Goal: Task Accomplishment & Management: Manage account settings

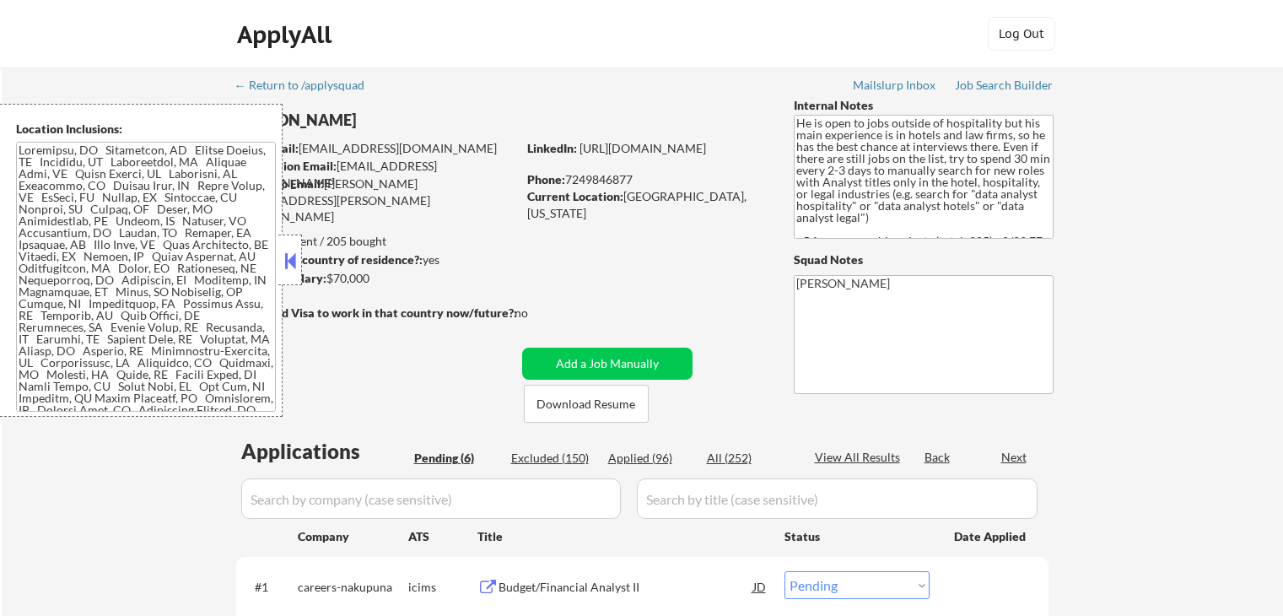
select select ""pending""
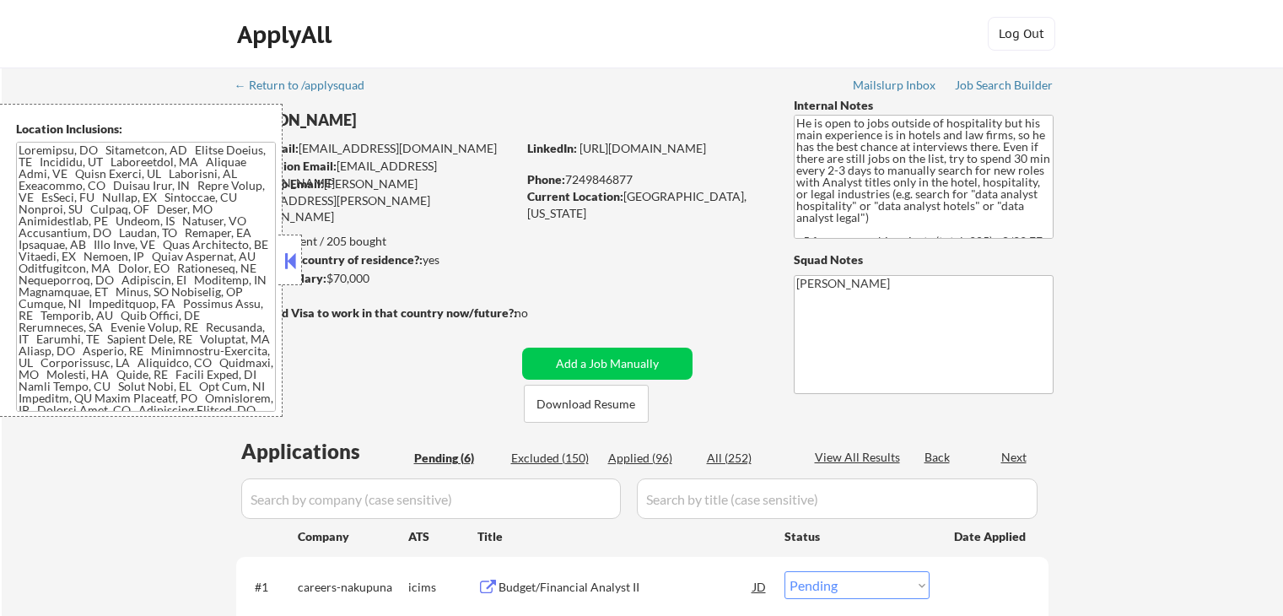
select select ""pending""
click at [1235, 335] on div "← Return to /applysquad Mailslurp Inbox Job Search Builder [PERSON_NAME] User E…" at bounding box center [643, 563] width 1282 height 992
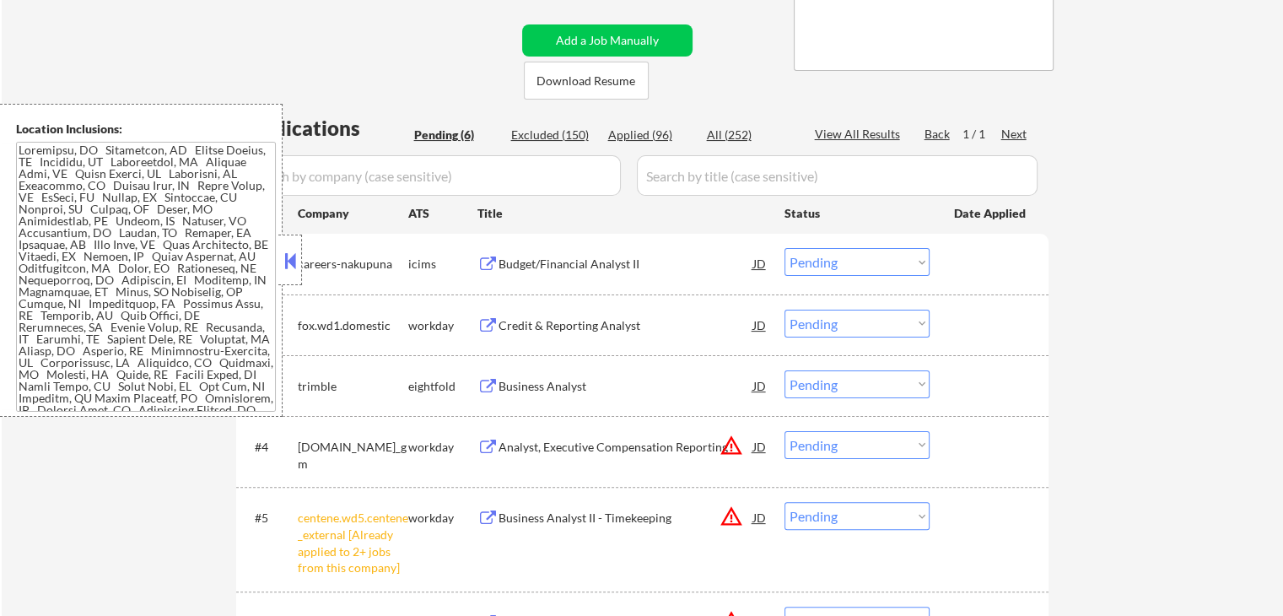
scroll to position [337, 0]
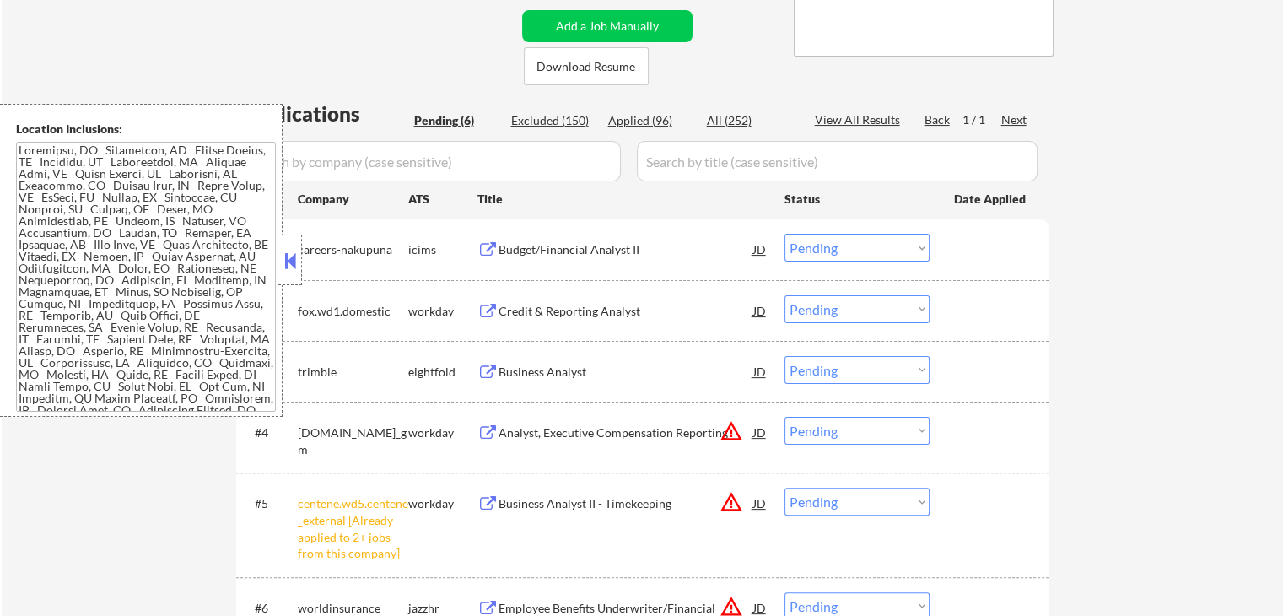
click at [281, 265] on button at bounding box center [290, 260] width 19 height 25
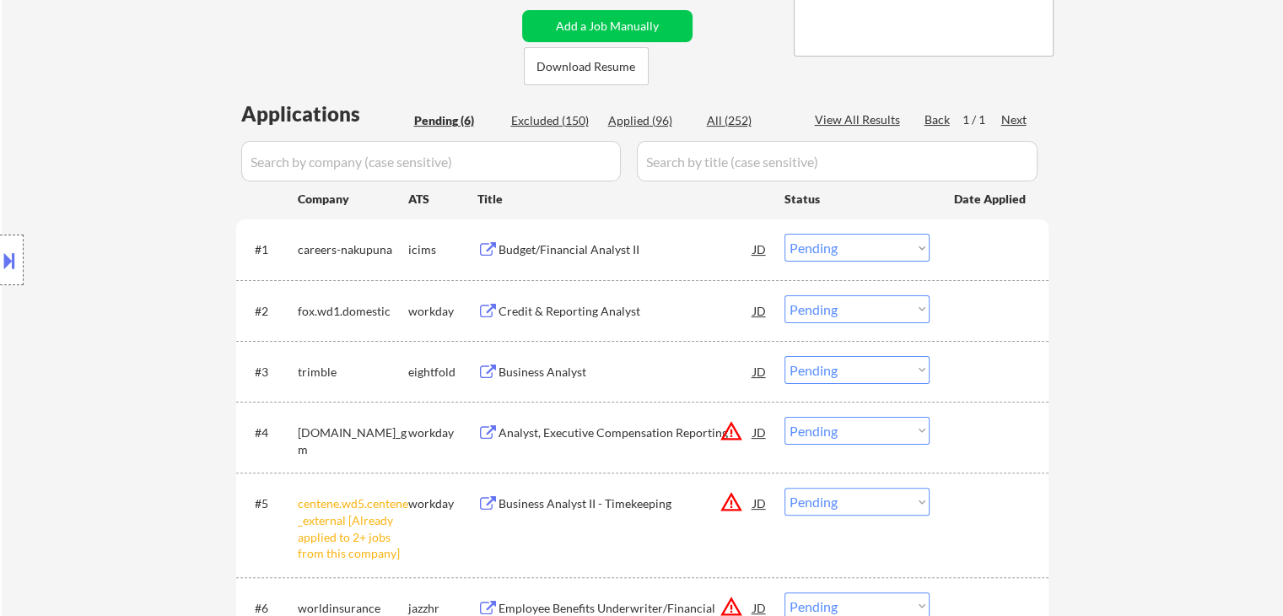
scroll to position [591, 0]
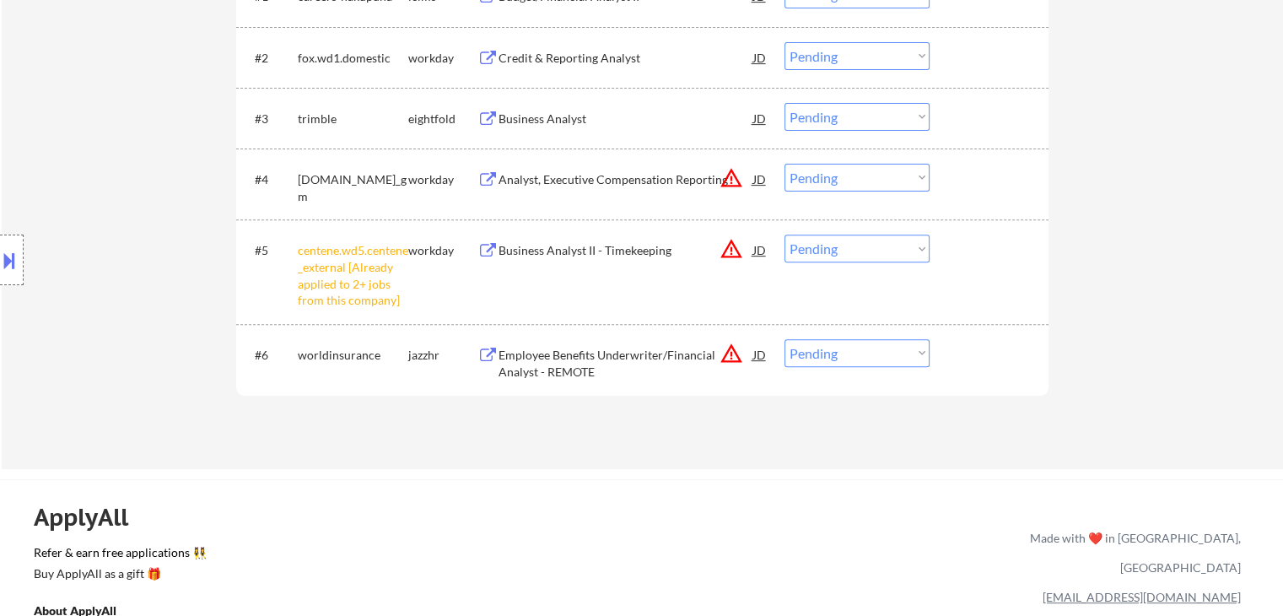
click at [723, 372] on div "Employee Benefits Underwriter/Financial Analyst - REMOTE" at bounding box center [626, 363] width 255 height 33
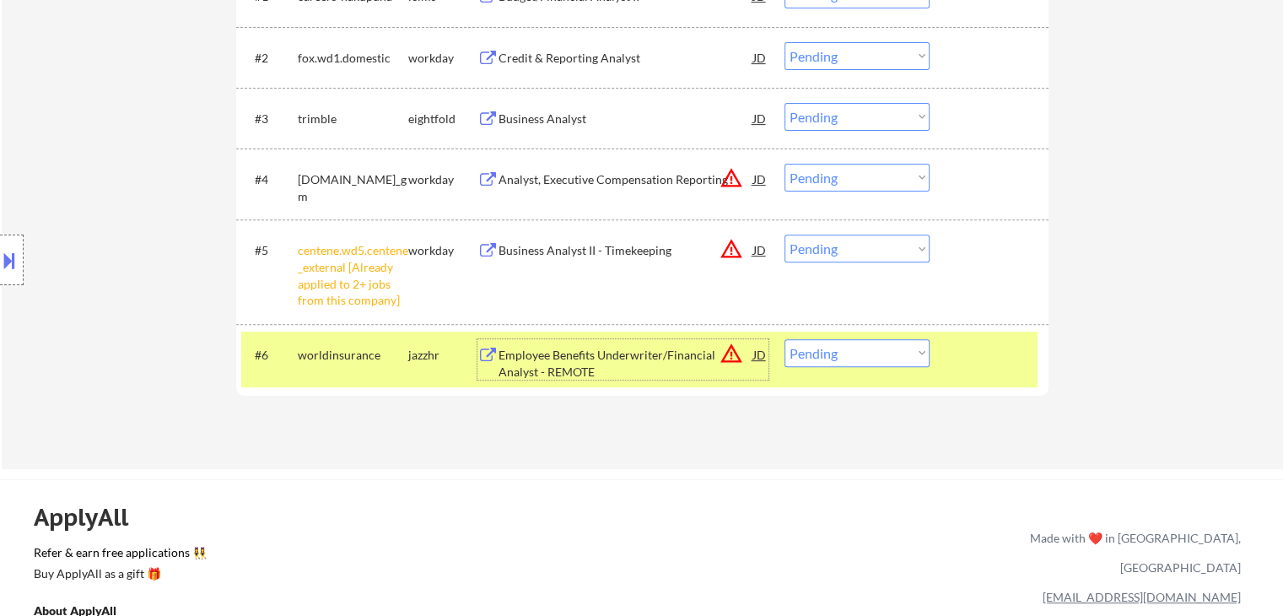
click at [0, 281] on div at bounding box center [12, 260] width 24 height 51
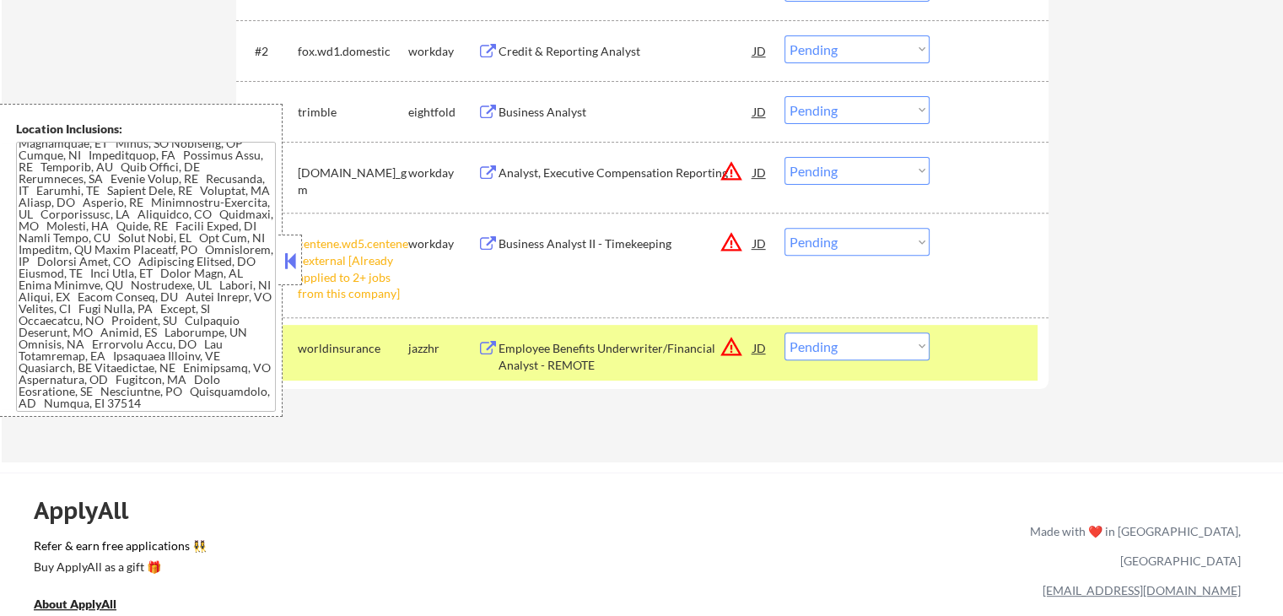
scroll to position [506, 0]
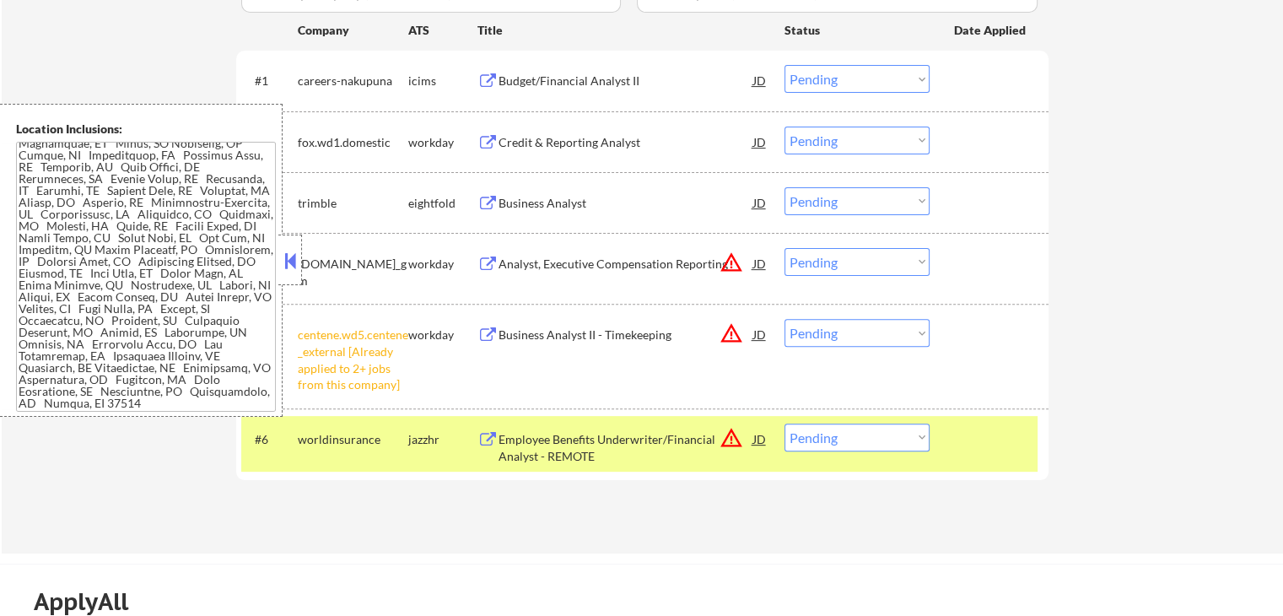
click at [1112, 363] on div "← Return to /applysquad Mailslurp Inbox Job Search Builder [PERSON_NAME] User E…" at bounding box center [643, 57] width 1282 height 992
click at [1235, 426] on div "← Return to /applysquad Mailslurp Inbox Job Search Builder [PERSON_NAME] User E…" at bounding box center [643, 57] width 1282 height 992
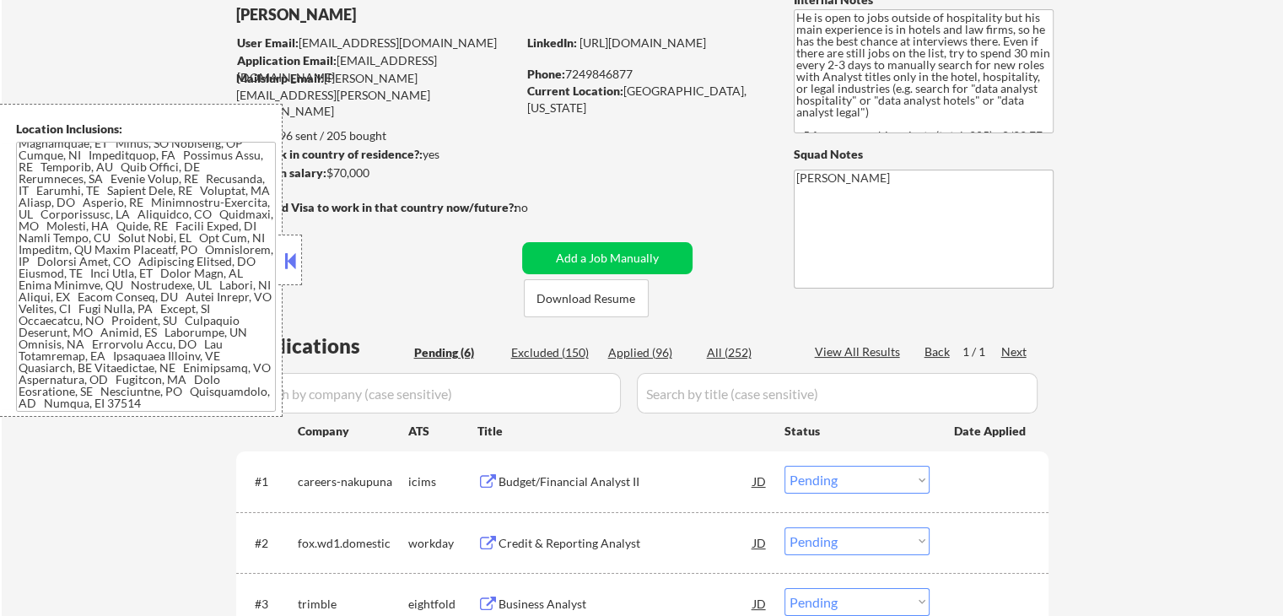
scroll to position [0, 0]
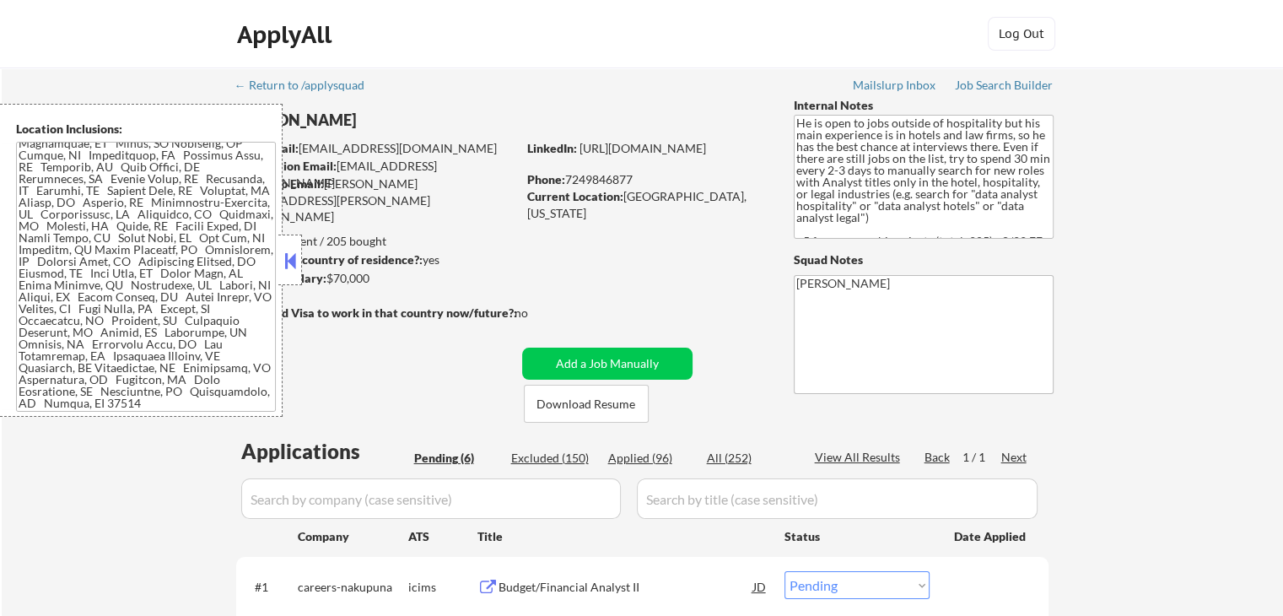
click at [290, 262] on button at bounding box center [290, 260] width 19 height 25
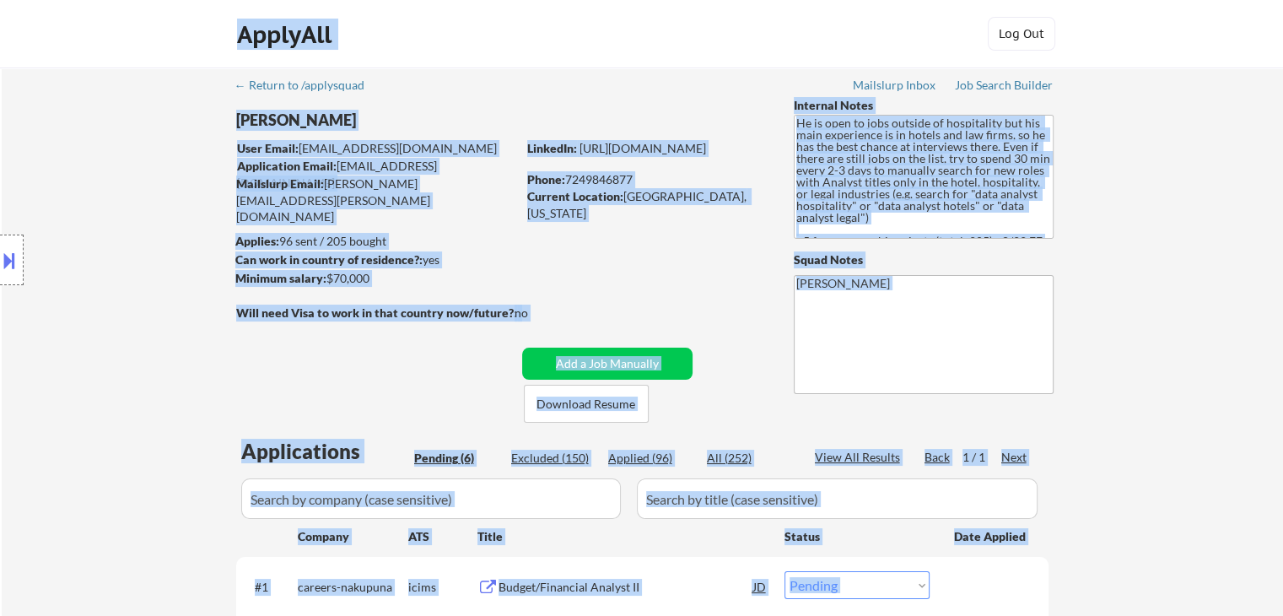
drag, startPoint x: 533, startPoint y: 302, endPoint x: 291, endPoint y: 287, distance: 242.6
click at [291, 287] on body "← Return to /applysquad Mailslurp Inbox Job Search Builder [PERSON_NAME] User E…" at bounding box center [641, 308] width 1283 height 616
click at [26, 263] on div "Location Inclusions:" at bounding box center [151, 260] width 302 height 313
click at [186, 225] on div "Location Inclusions:" at bounding box center [151, 260] width 302 height 313
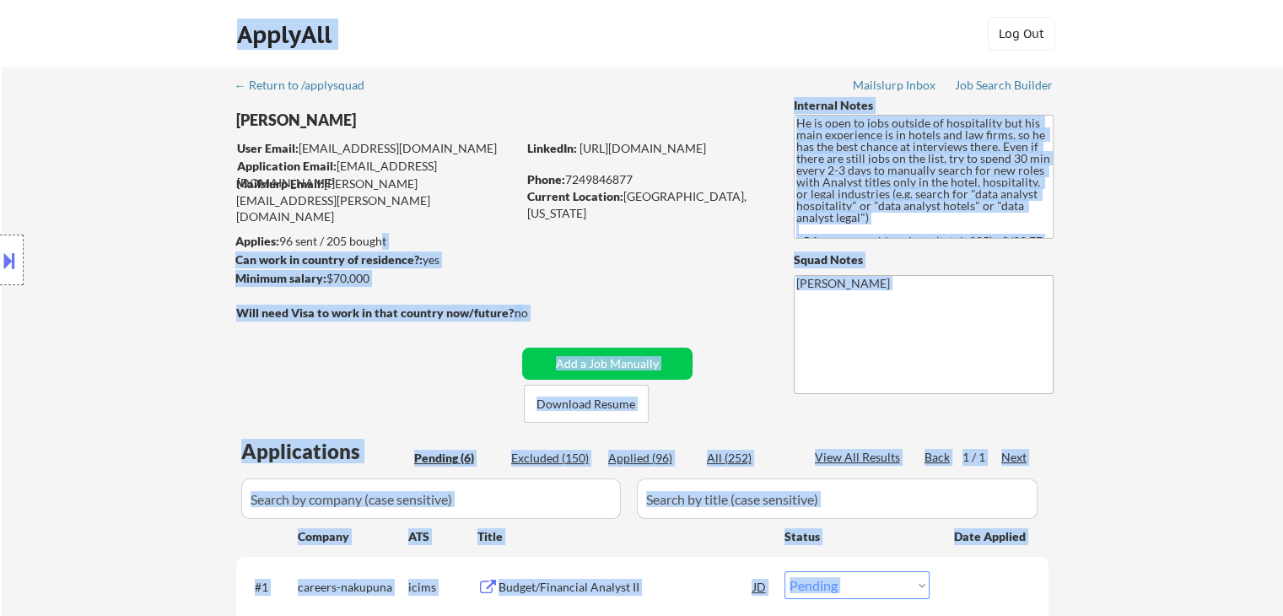
drag, startPoint x: 250, startPoint y: 235, endPoint x: 380, endPoint y: 236, distance: 129.9
click at [378, 236] on body "← Return to /applysquad Mailslurp Inbox Job Search Builder [PERSON_NAME] User E…" at bounding box center [641, 308] width 1283 height 616
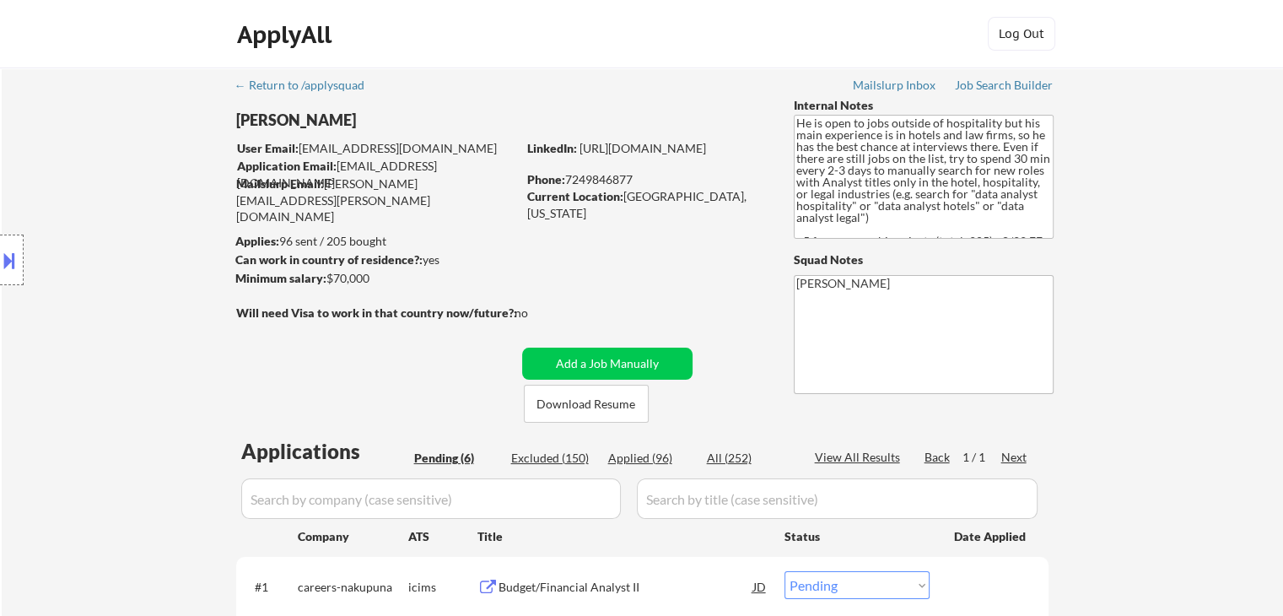
click at [530, 234] on div "← Return to /applysquad Mailslurp Inbox Job Search Builder [PERSON_NAME] User E…" at bounding box center [643, 556] width 842 height 979
drag, startPoint x: 432, startPoint y: 236, endPoint x: 231, endPoint y: 262, distance: 202.4
click at [231, 262] on body "← Return to /applysquad Mailslurp Inbox Job Search Builder [PERSON_NAME] User E…" at bounding box center [641, 308] width 1283 height 616
click at [206, 282] on div "Location Inclusions:" at bounding box center [151, 260] width 302 height 313
click at [104, 305] on div "Location Inclusions:" at bounding box center [151, 260] width 302 height 313
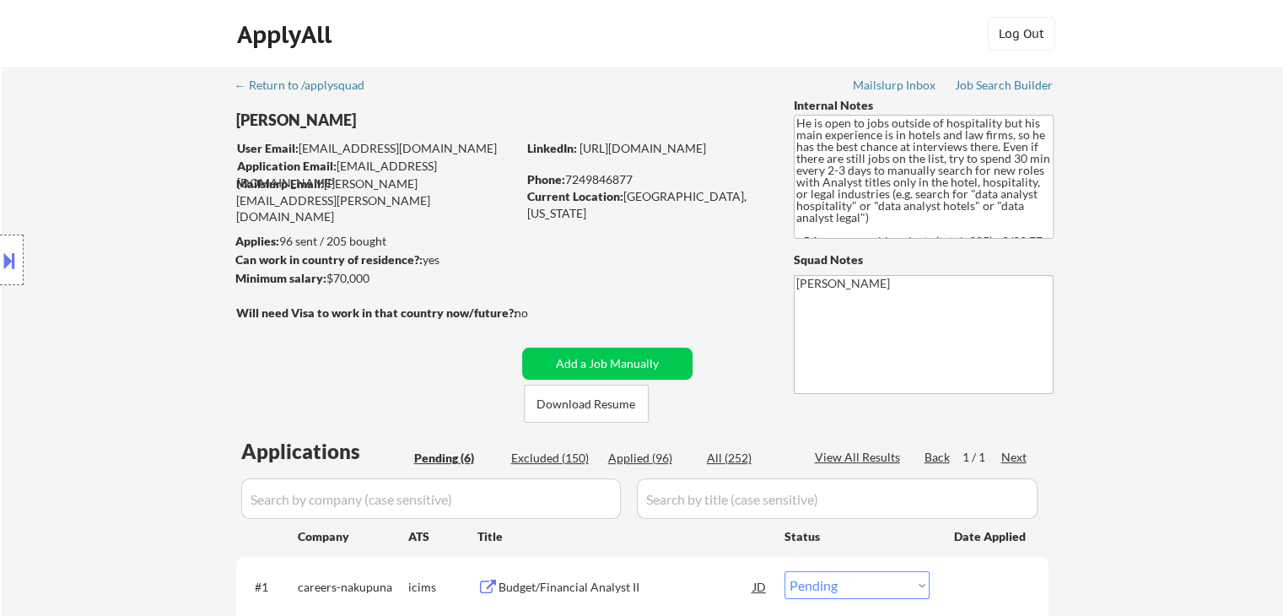
scroll to position [22, 0]
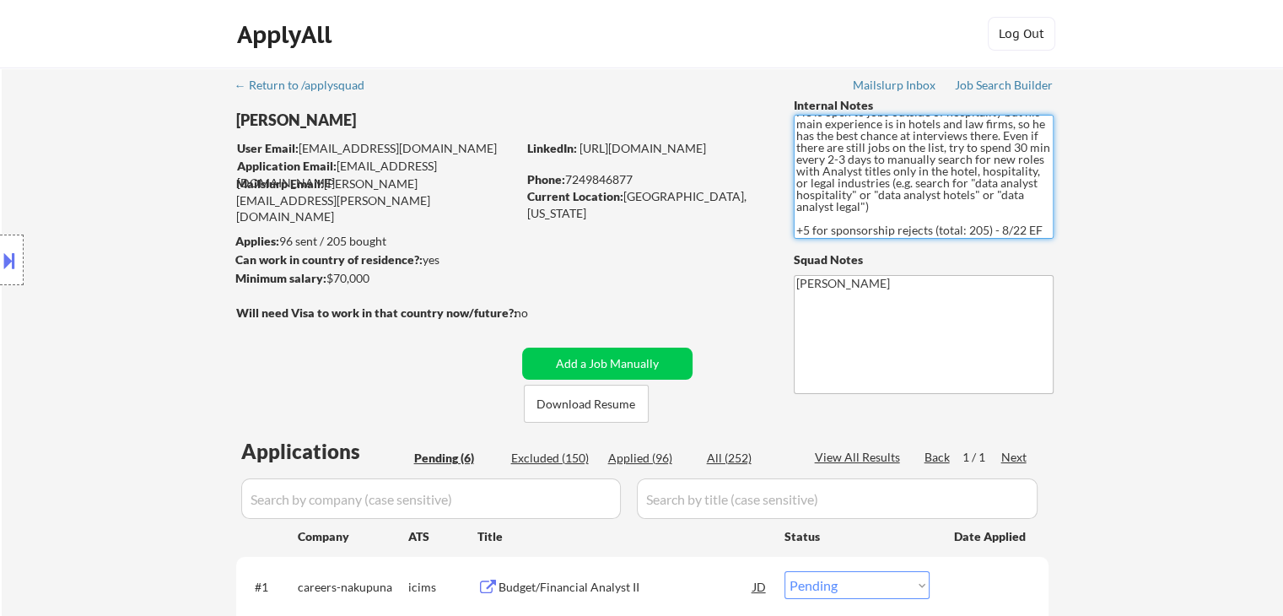
click at [878, 222] on textarea "He is open to jobs outside of hospitality but his main experience is in hotels …" at bounding box center [924, 177] width 260 height 124
drag, startPoint x: 852, startPoint y: 184, endPoint x: 956, endPoint y: 217, distance: 108.9
click at [956, 217] on textarea "He is open to jobs outside of hospitality but his main experience is in hotels …" at bounding box center [924, 177] width 260 height 124
drag, startPoint x: 1024, startPoint y: 223, endPoint x: 818, endPoint y: 208, distance: 207.3
click at [818, 208] on textarea "He is open to jobs outside of hospitality but his main experience is in hotels …" at bounding box center [924, 177] width 260 height 124
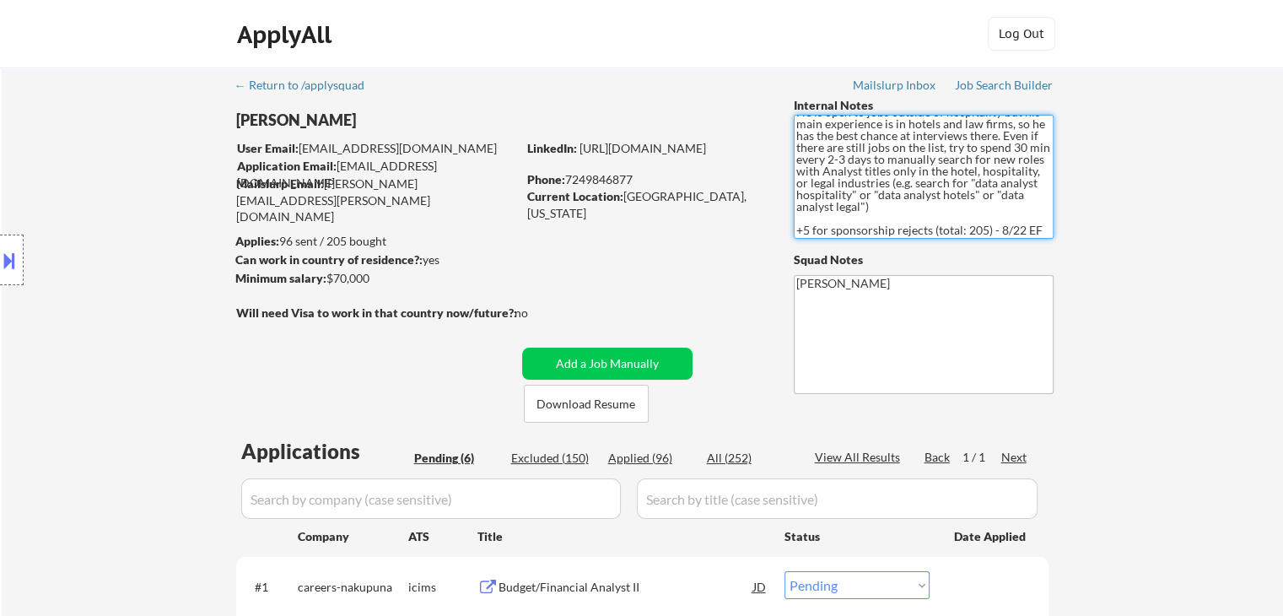
click at [861, 152] on textarea "He is open to jobs outside of hospitality but his main experience is in hotels …" at bounding box center [924, 177] width 260 height 124
click at [886, 190] on textarea "He is open to jobs outside of hospitality but his main experience is in hotels …" at bounding box center [924, 177] width 260 height 124
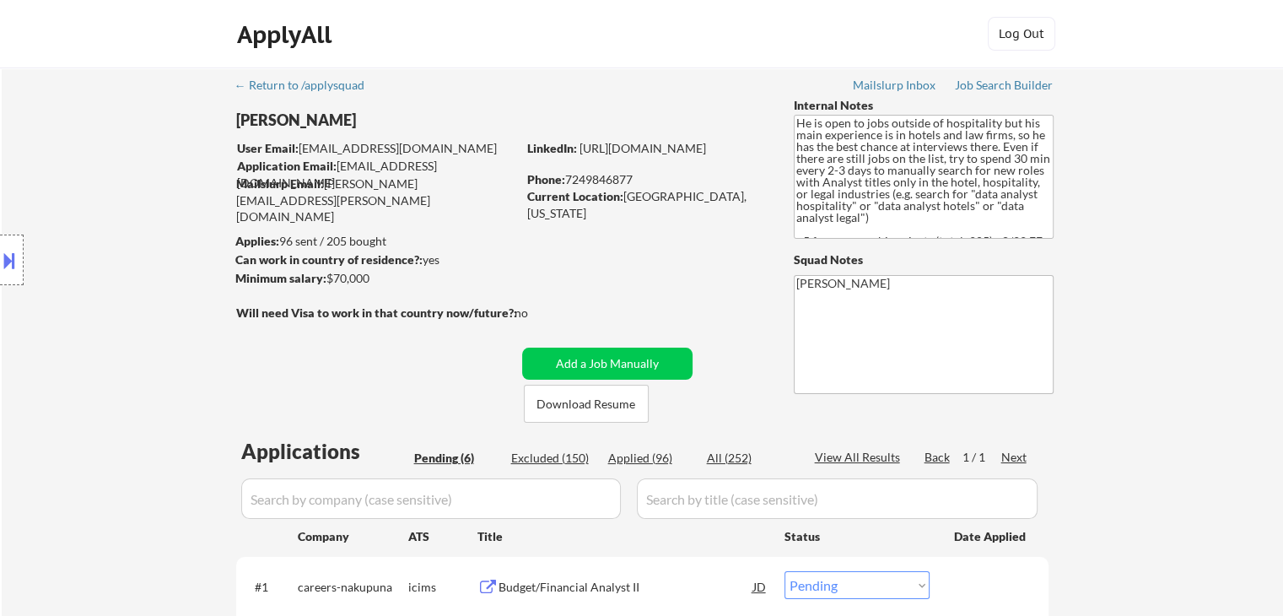
click at [170, 265] on div "Location Inclusions:" at bounding box center [151, 260] width 302 height 313
click at [175, 240] on div "Location Inclusions:" at bounding box center [151, 260] width 302 height 313
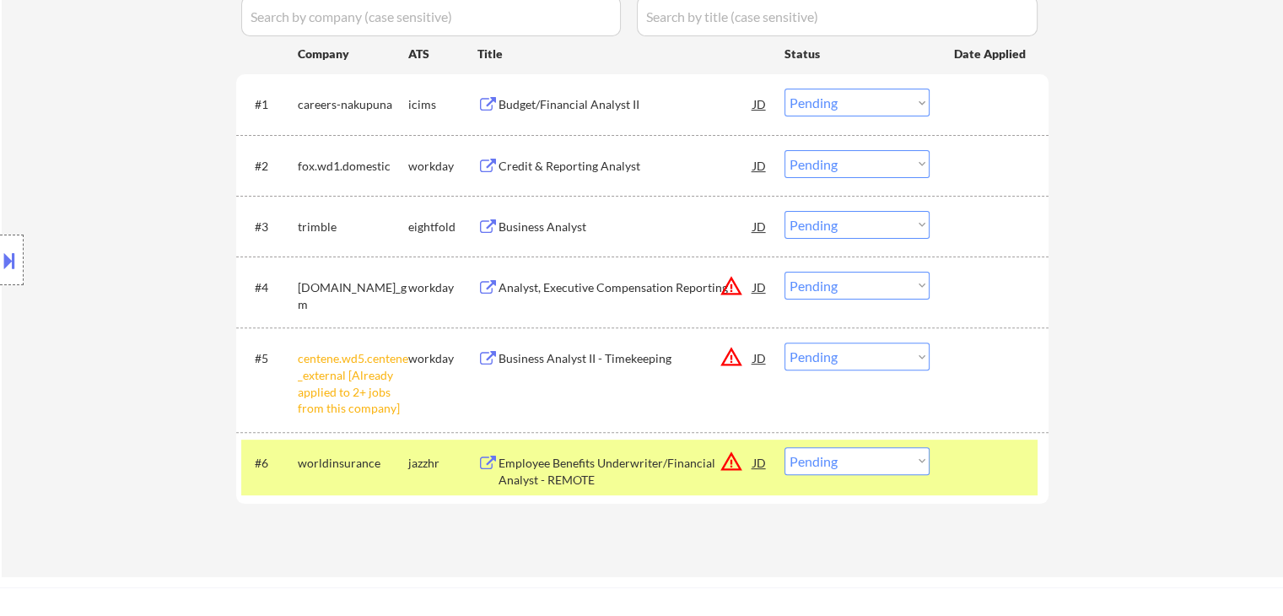
scroll to position [506, 0]
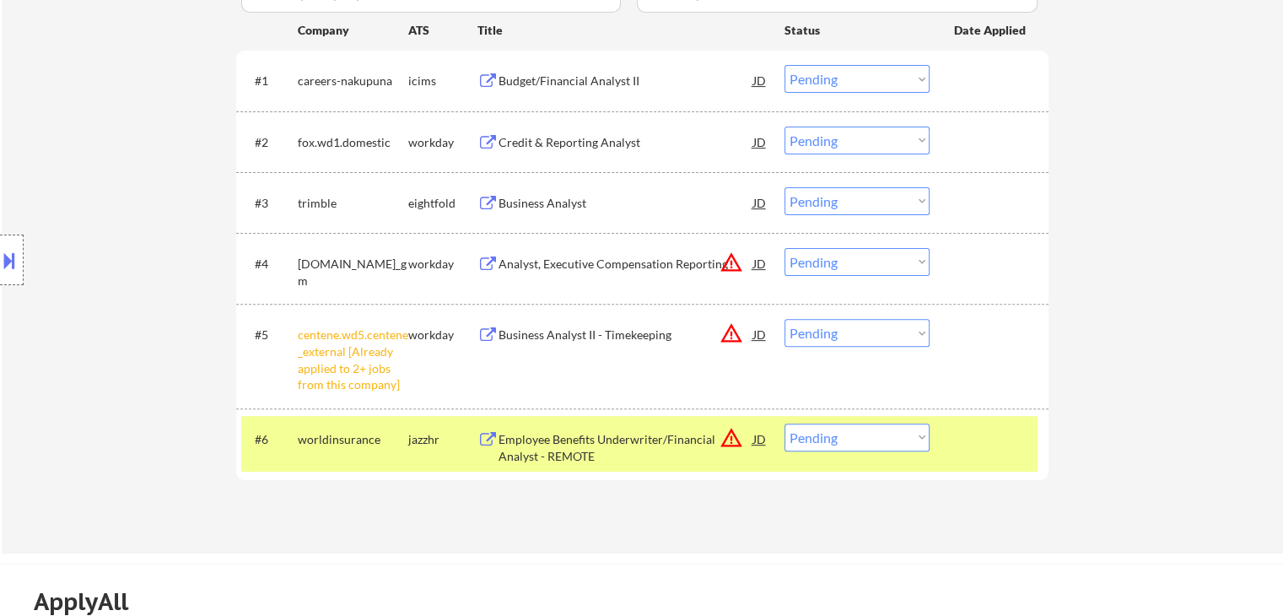
click at [835, 330] on select "Choose an option... Pending Applied Excluded (Questions) Excluded (Expired) Exc…" at bounding box center [857, 333] width 145 height 28
click at [785, 319] on select "Choose an option... Pending Applied Excluded (Questions) Excluded (Expired) Exc…" at bounding box center [857, 333] width 145 height 28
select select ""pending""
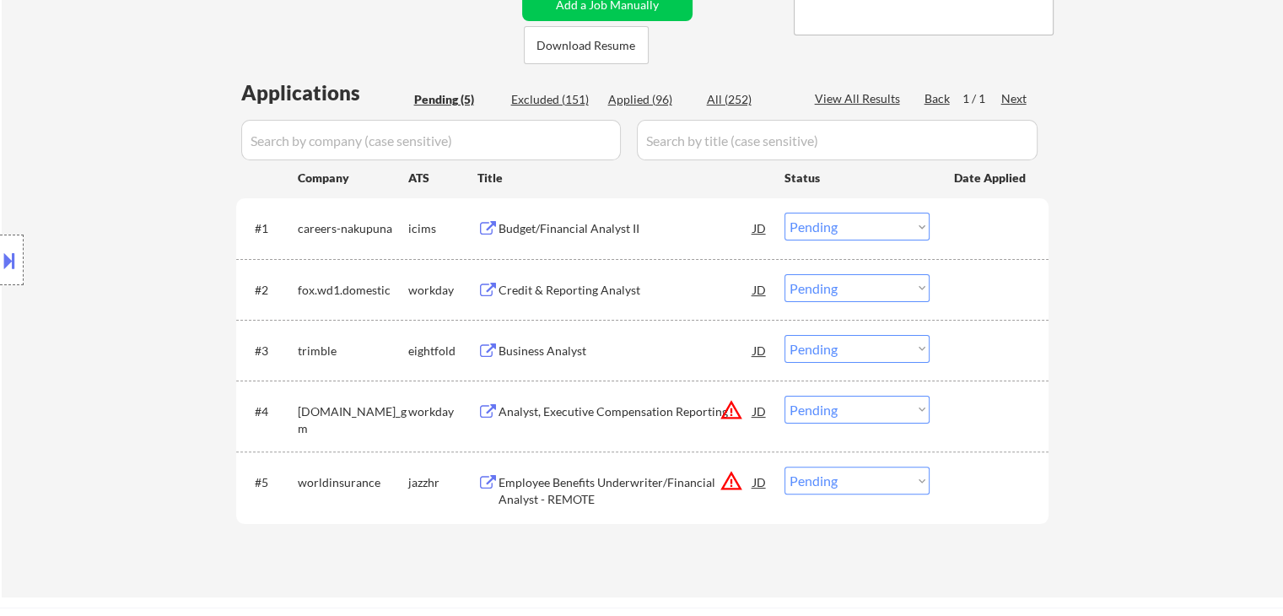
scroll to position [422, 0]
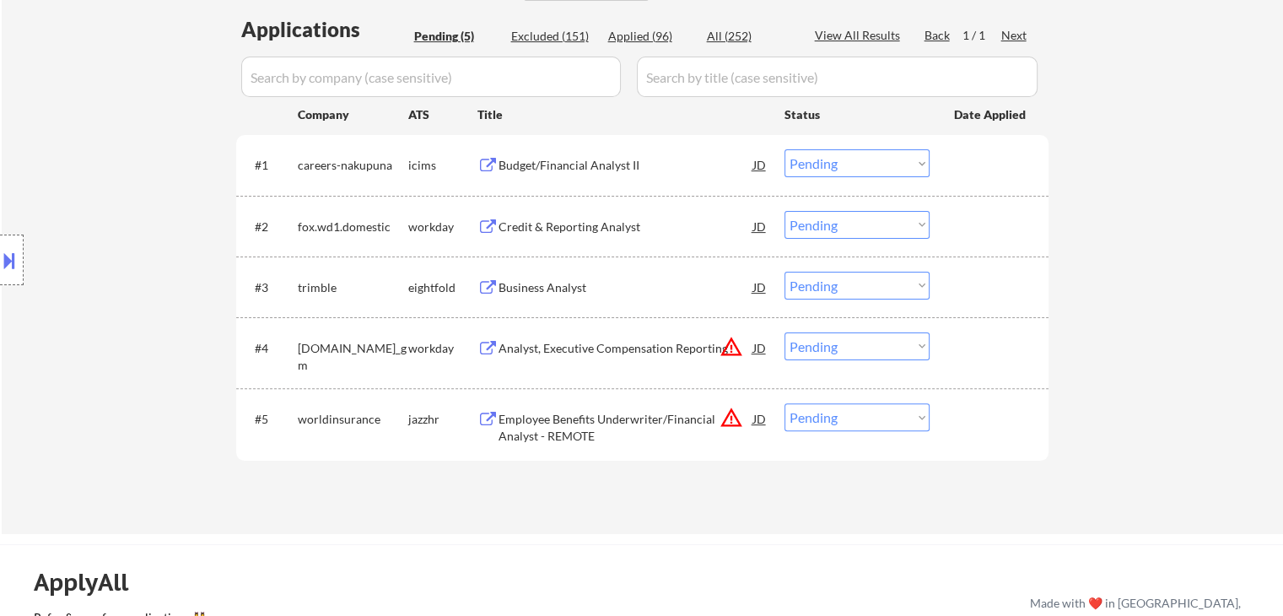
click at [521, 165] on div "Budget/Financial Analyst II" at bounding box center [626, 165] width 255 height 17
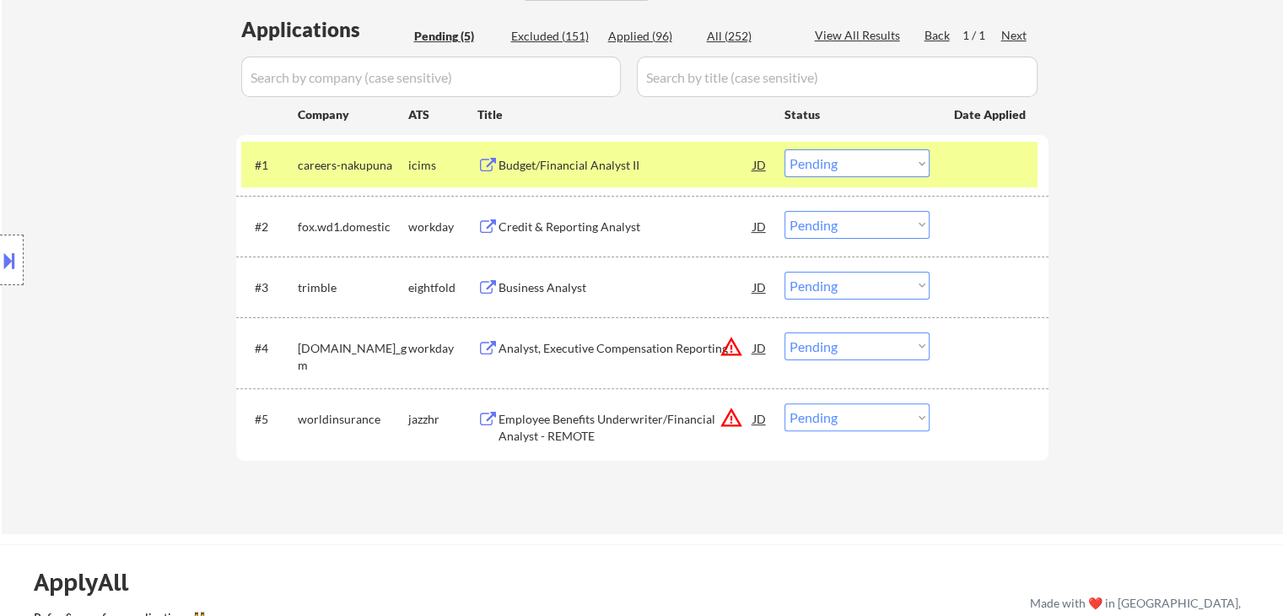
click at [545, 227] on div "Credit & Reporting Analyst" at bounding box center [626, 227] width 255 height 17
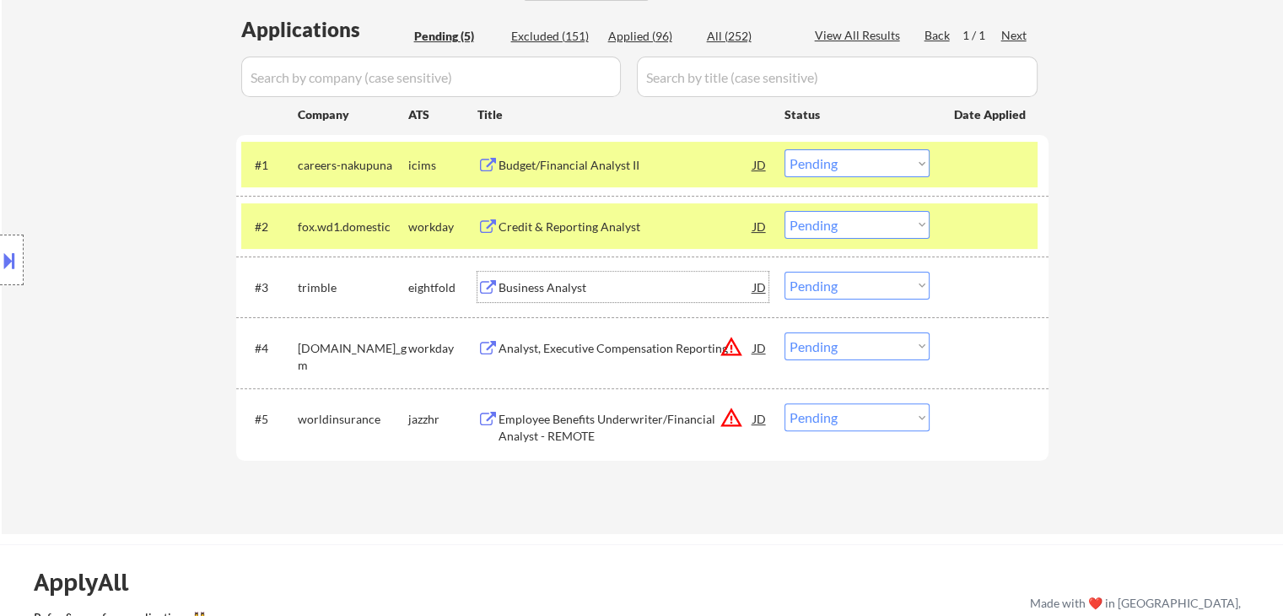
click at [541, 282] on div "Business Analyst" at bounding box center [626, 287] width 255 height 17
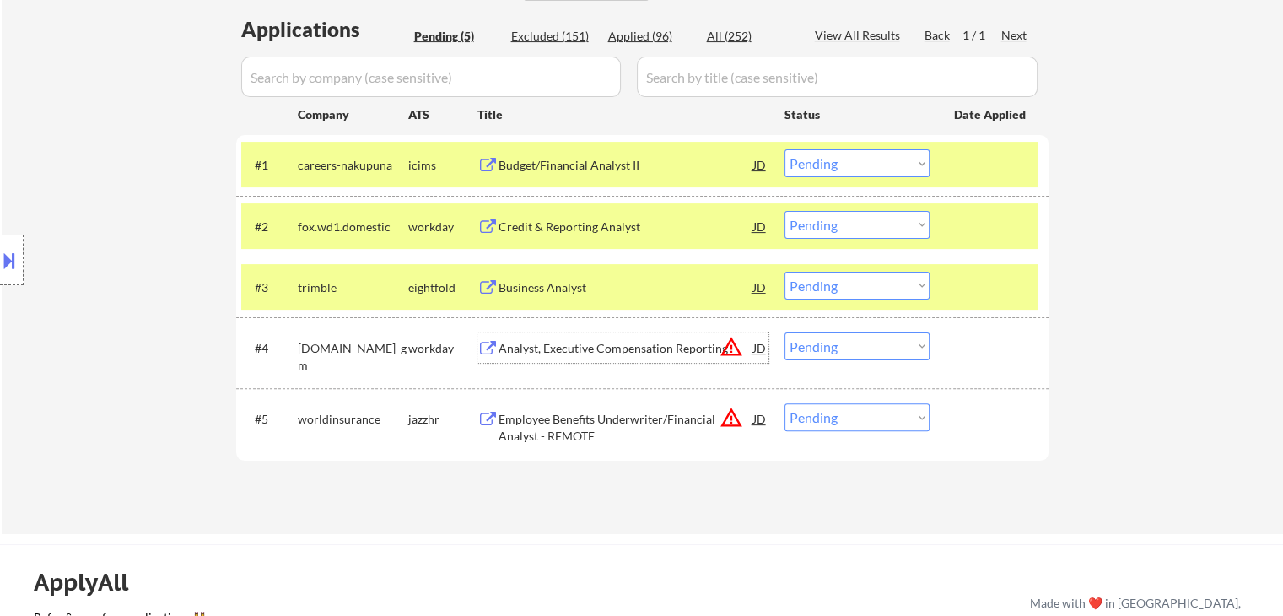
drag, startPoint x: 550, startPoint y: 348, endPoint x: 532, endPoint y: 462, distance: 115.3
click at [550, 348] on div "Analyst, Executive Compensation Reporting" at bounding box center [626, 348] width 255 height 17
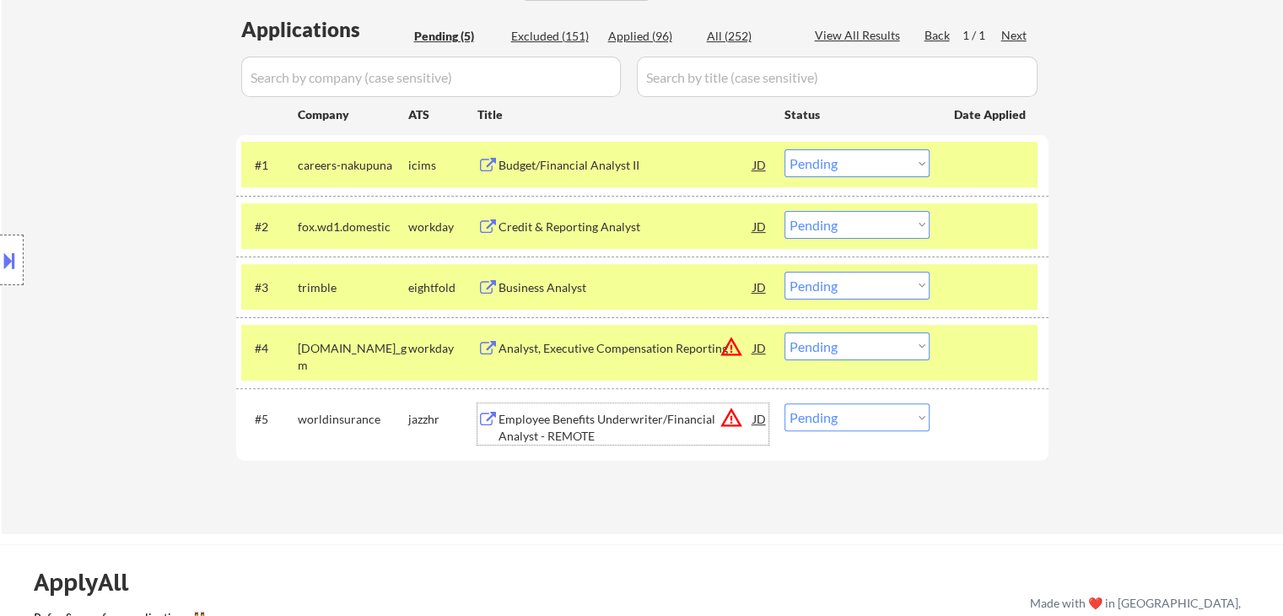
drag, startPoint x: 534, startPoint y: 423, endPoint x: 721, endPoint y: 78, distance: 392.6
click at [535, 423] on div "Employee Benefits Underwriter/Financial Analyst - REMOTE" at bounding box center [626, 427] width 255 height 33
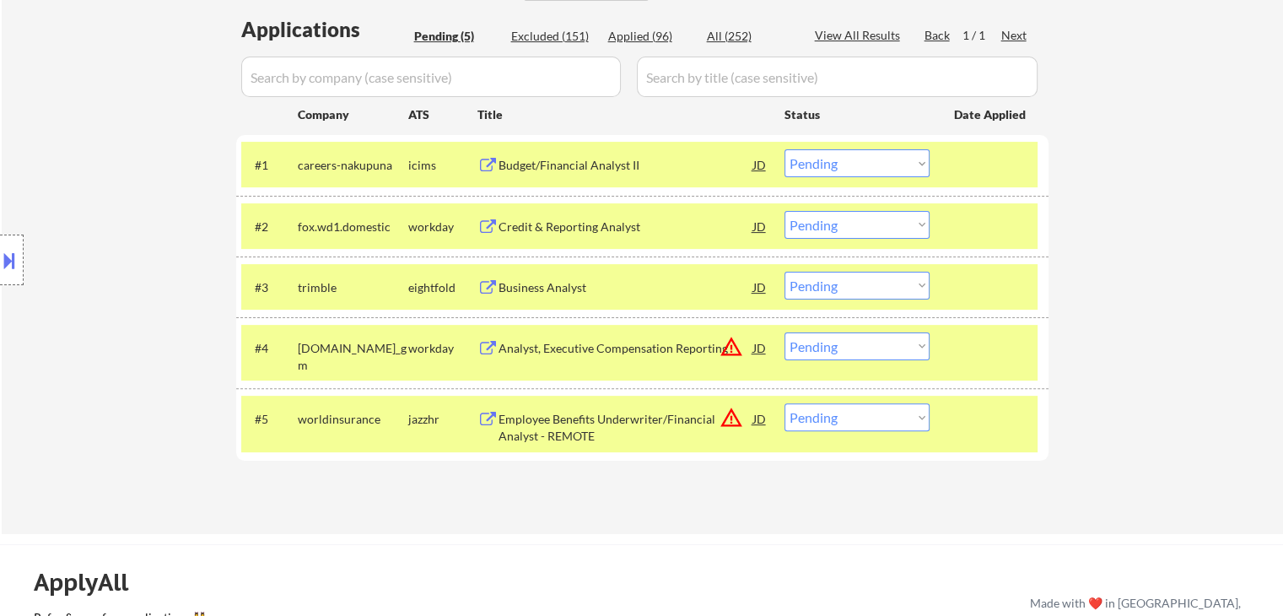
drag, startPoint x: 881, startPoint y: 216, endPoint x: 850, endPoint y: 208, distance: 31.3
click at [881, 216] on select "Choose an option... Pending Applied Excluded (Questions) Excluded (Expired) Exc…" at bounding box center [857, 225] width 145 height 28
click at [785, 211] on select "Choose an option... Pending Applied Excluded (Questions) Excluded (Expired) Exc…" at bounding box center [857, 225] width 145 height 28
select select ""pending""
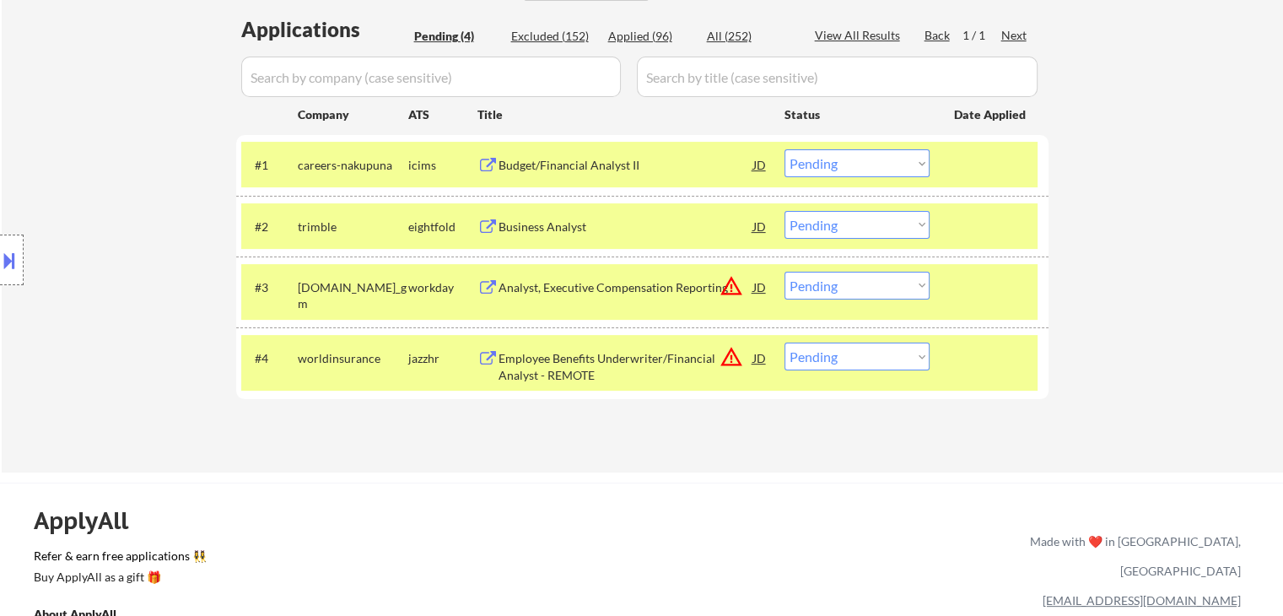
click at [0, 262] on button at bounding box center [9, 260] width 19 height 28
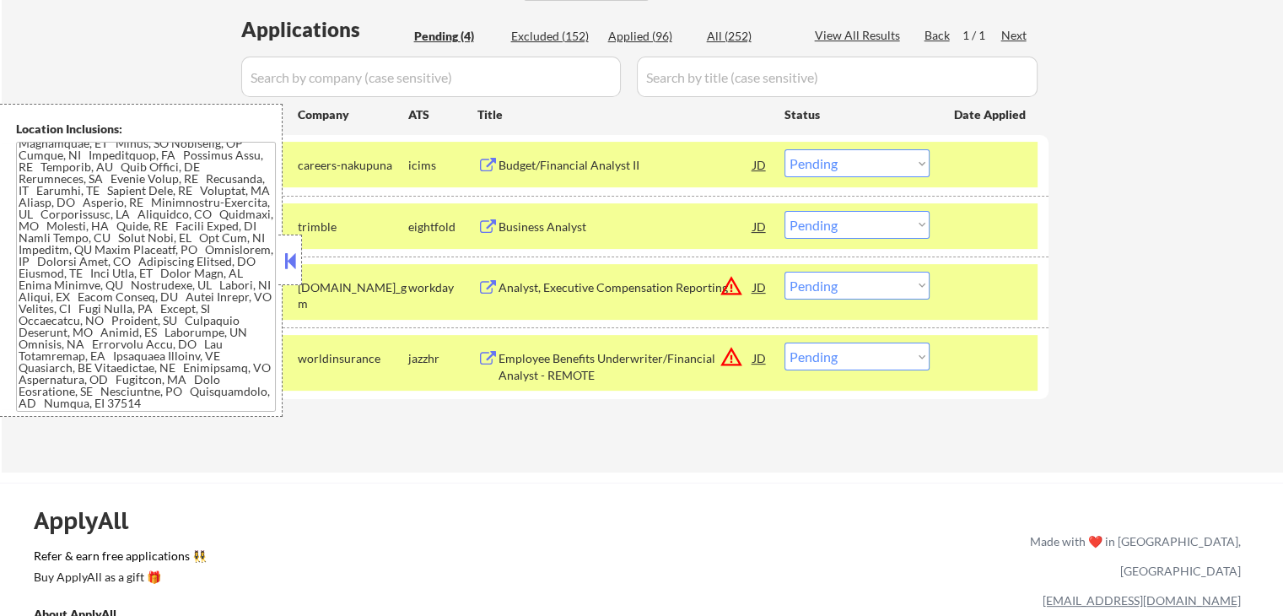
click at [101, 213] on textarea at bounding box center [146, 277] width 260 height 270
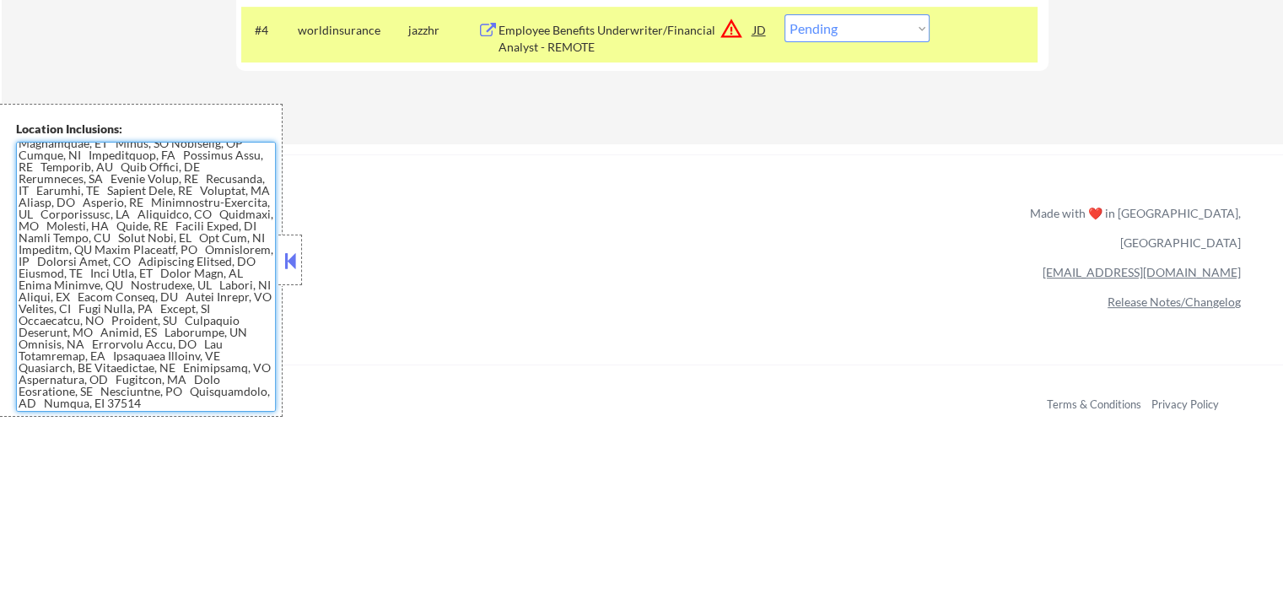
scroll to position [759, 0]
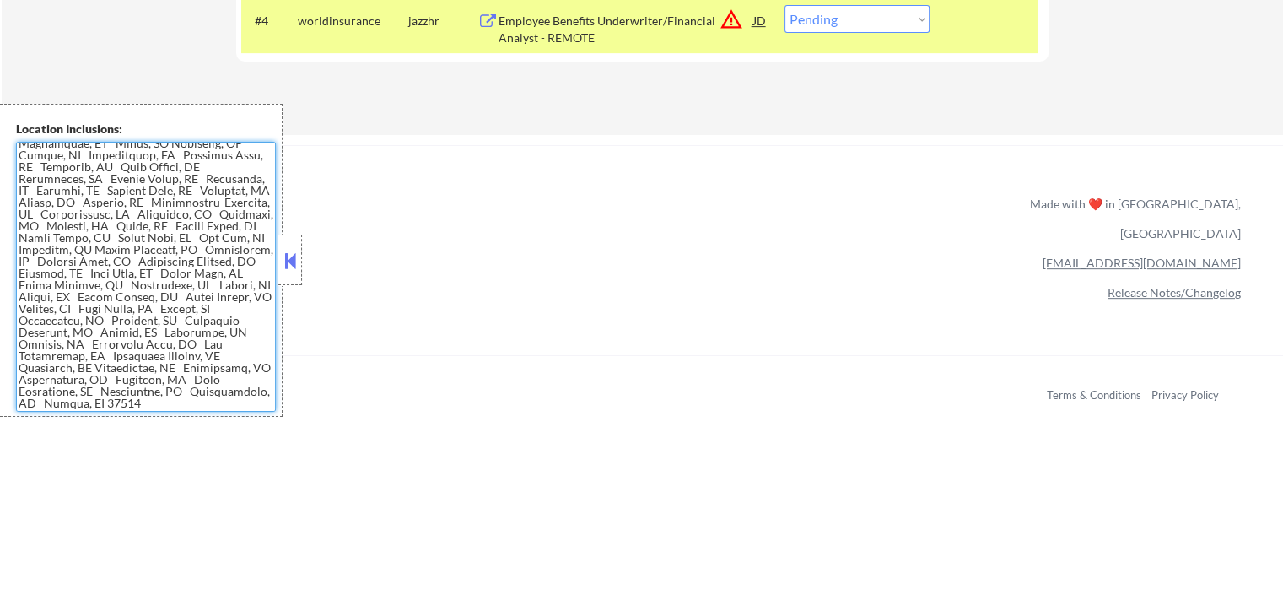
click at [121, 283] on textarea at bounding box center [146, 277] width 260 height 270
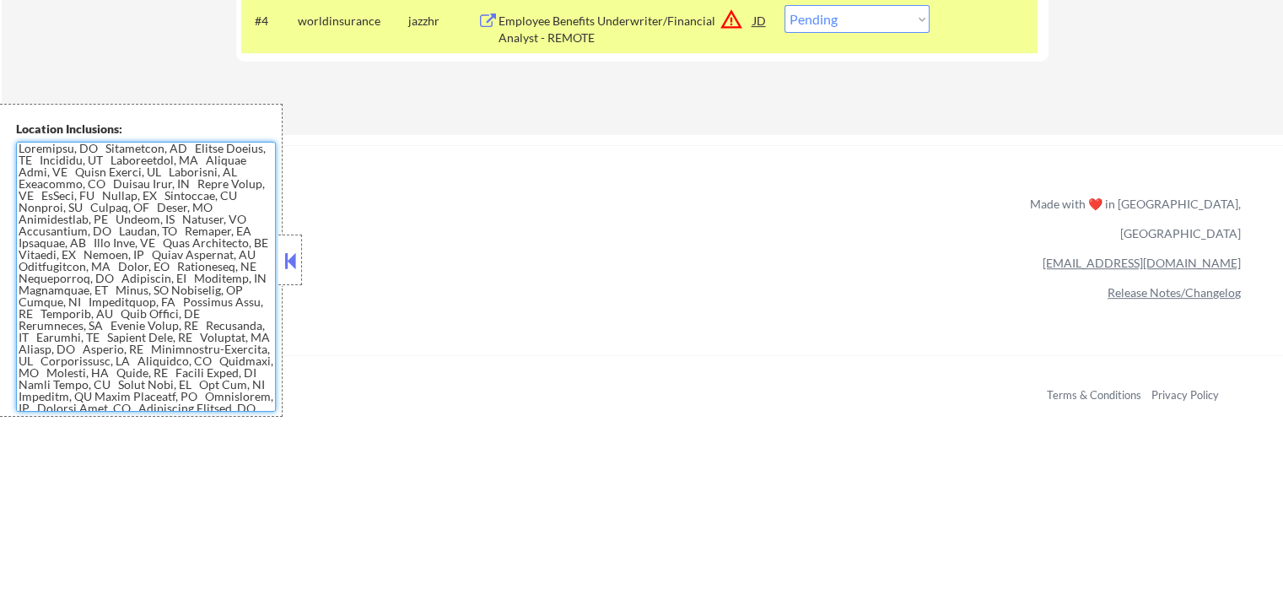
scroll to position [0, 0]
click at [113, 274] on textarea at bounding box center [146, 277] width 260 height 270
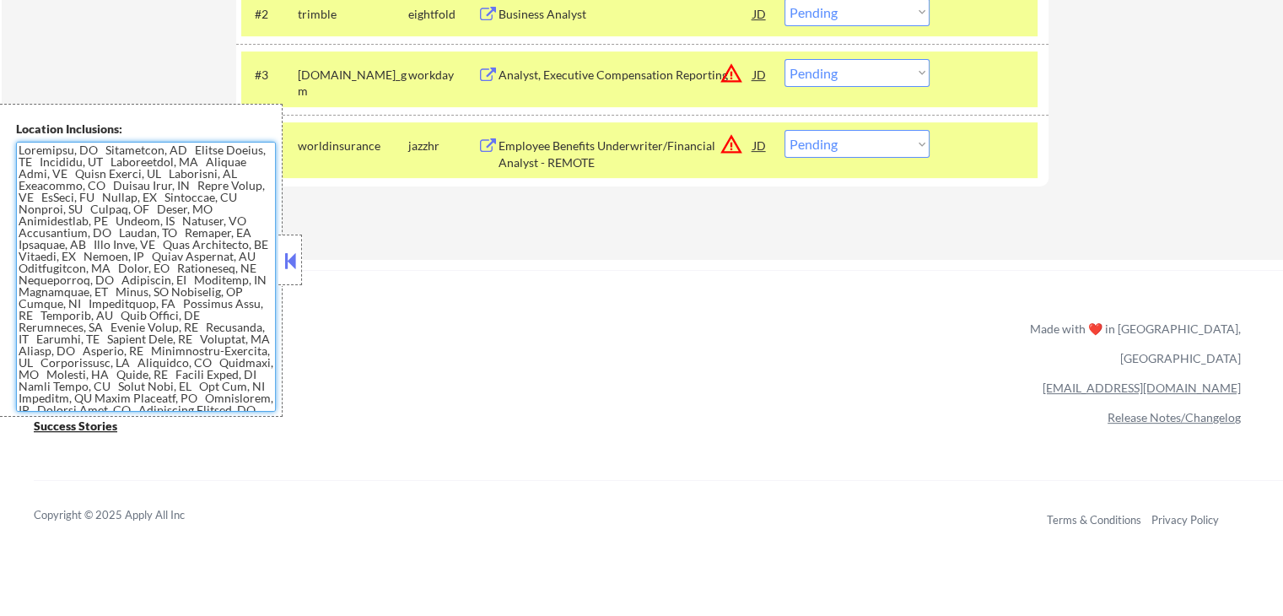
scroll to position [506, 0]
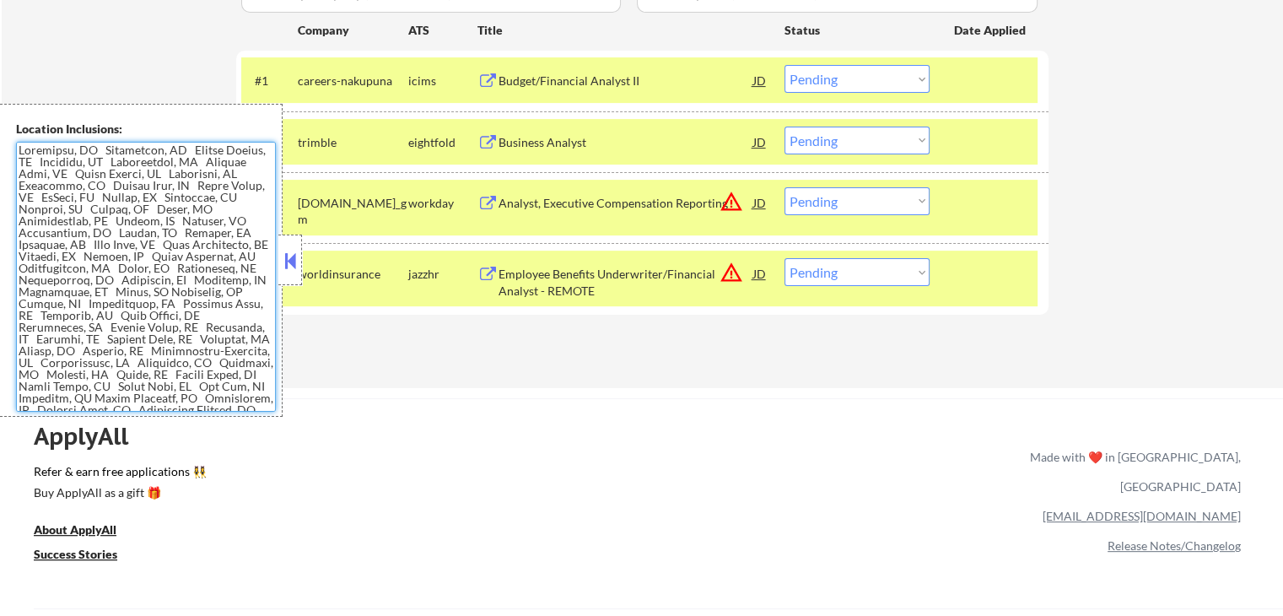
click at [294, 262] on button at bounding box center [290, 260] width 19 height 25
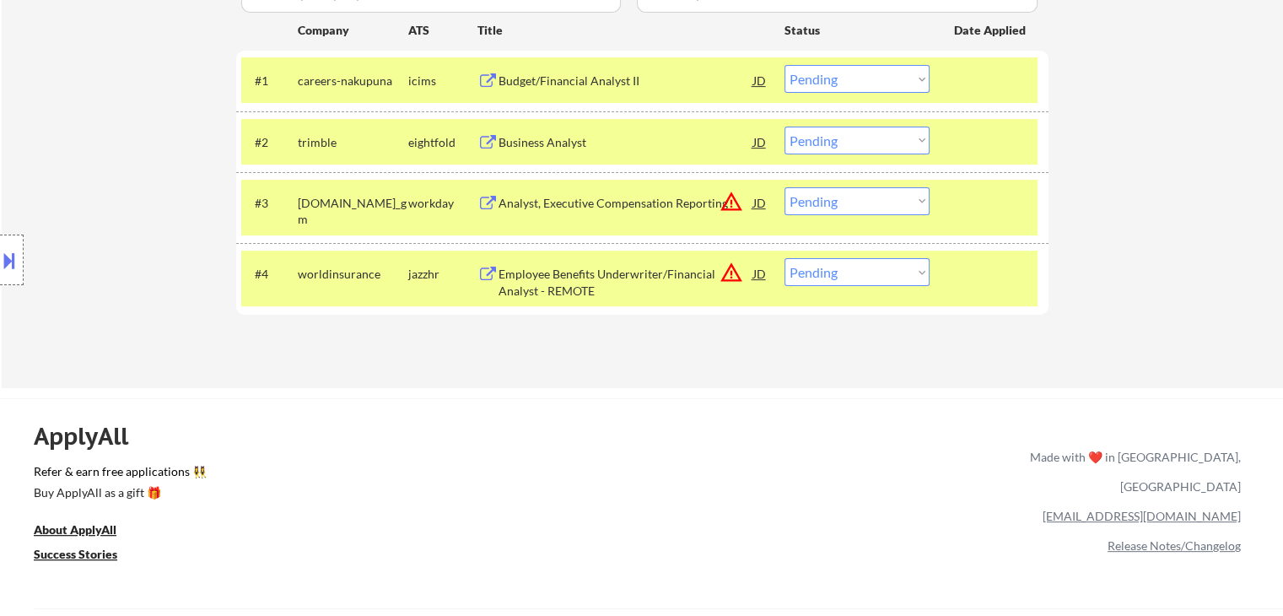
click at [96, 220] on div "Location Inclusions:" at bounding box center [151, 260] width 302 height 313
click at [96, 217] on div "Location Inclusions:" at bounding box center [151, 260] width 302 height 313
click at [96, 216] on div "Location Inclusions:" at bounding box center [151, 260] width 302 height 313
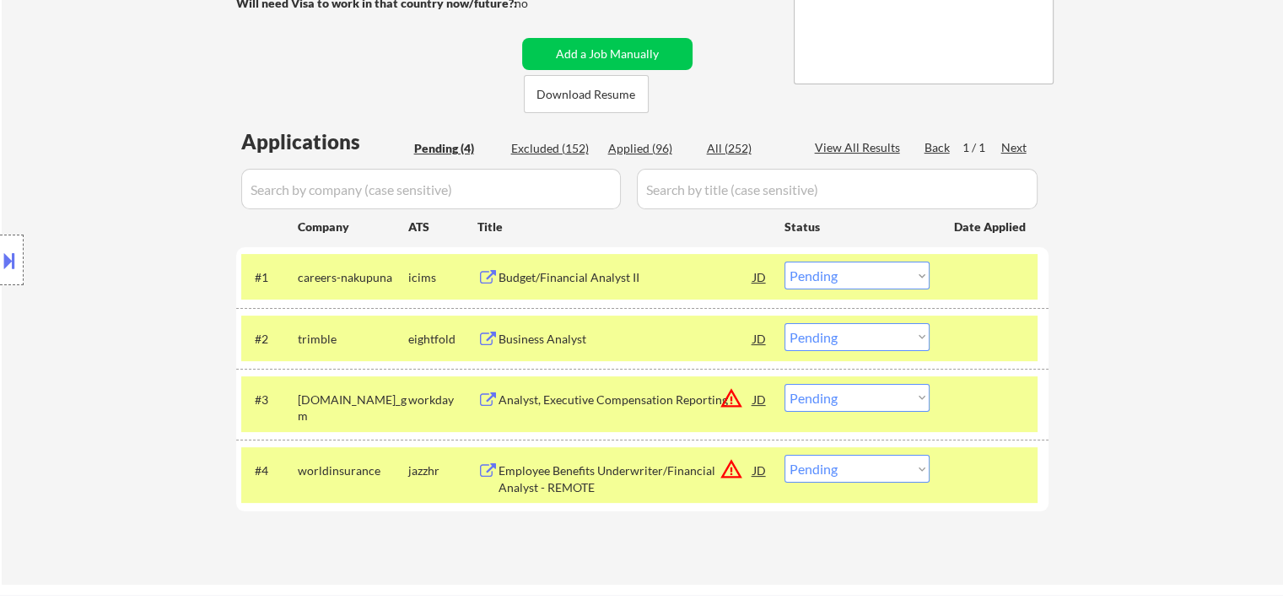
scroll to position [253, 0]
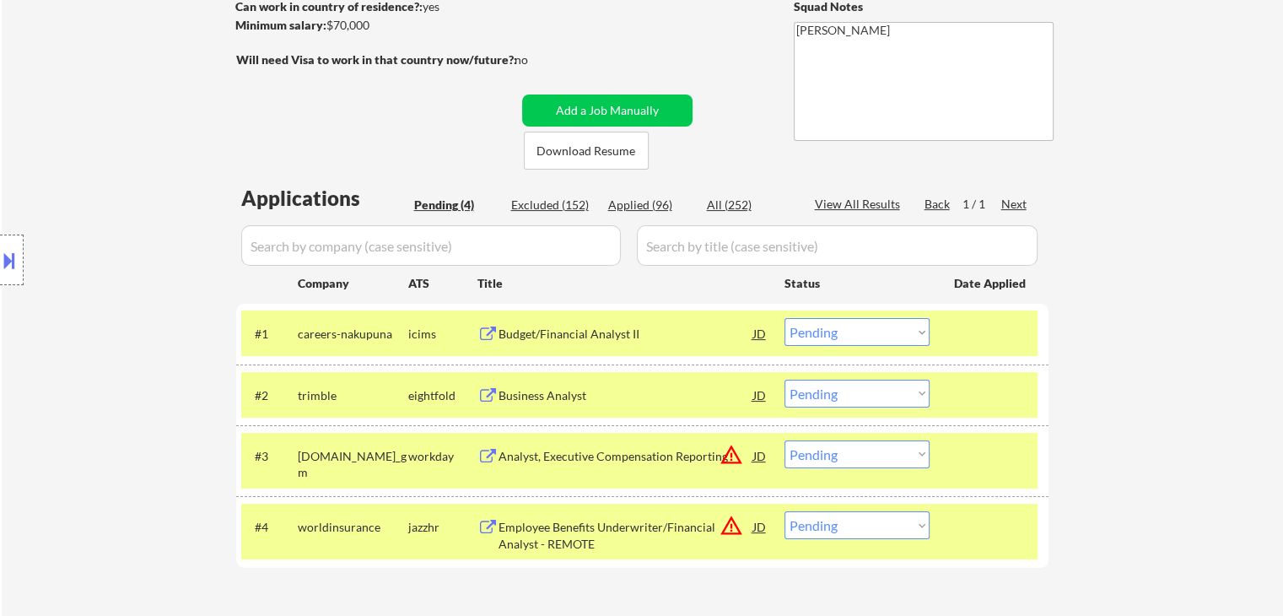
click at [8, 257] on button at bounding box center [9, 260] width 19 height 28
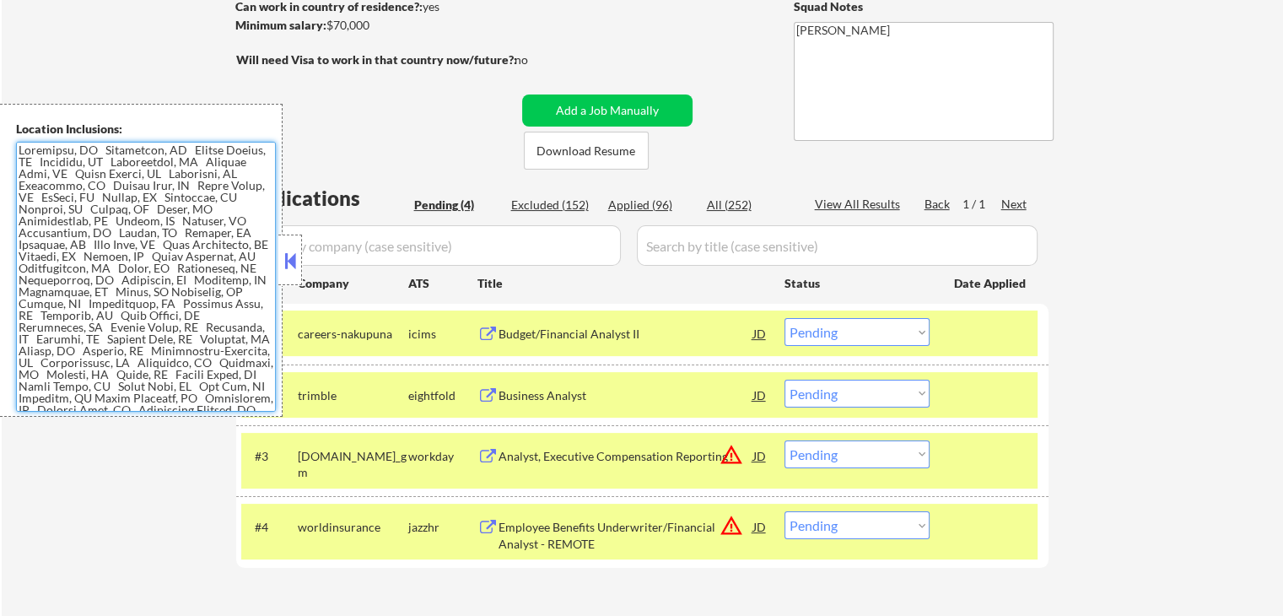
click at [88, 289] on textarea at bounding box center [146, 277] width 260 height 270
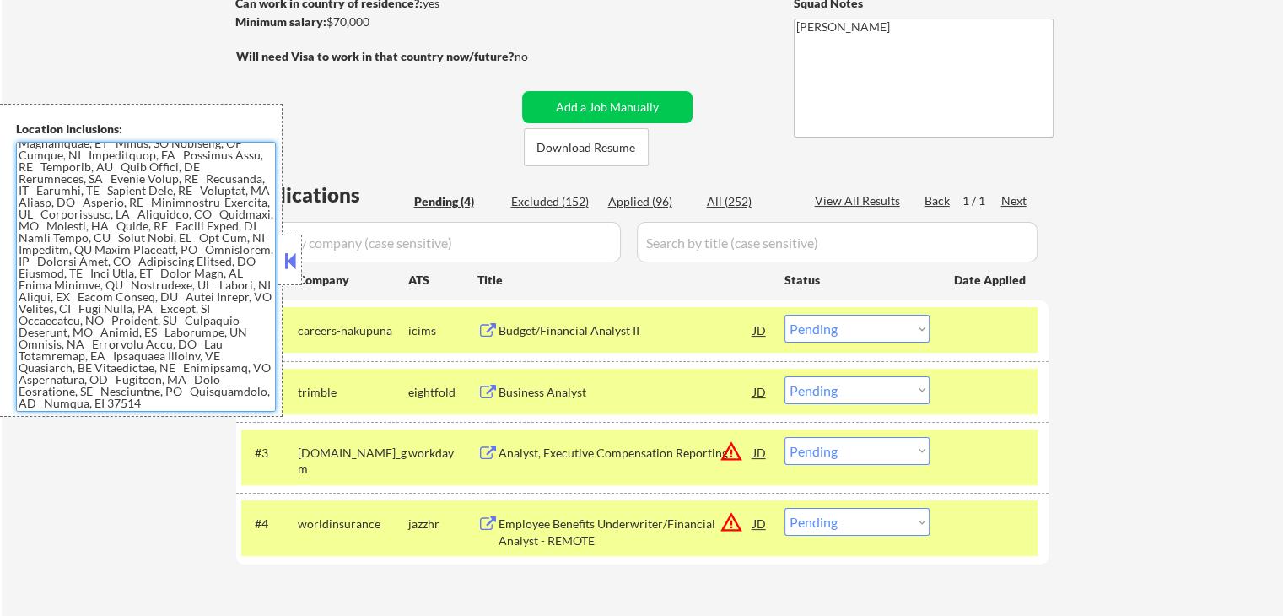
scroll to position [506, 0]
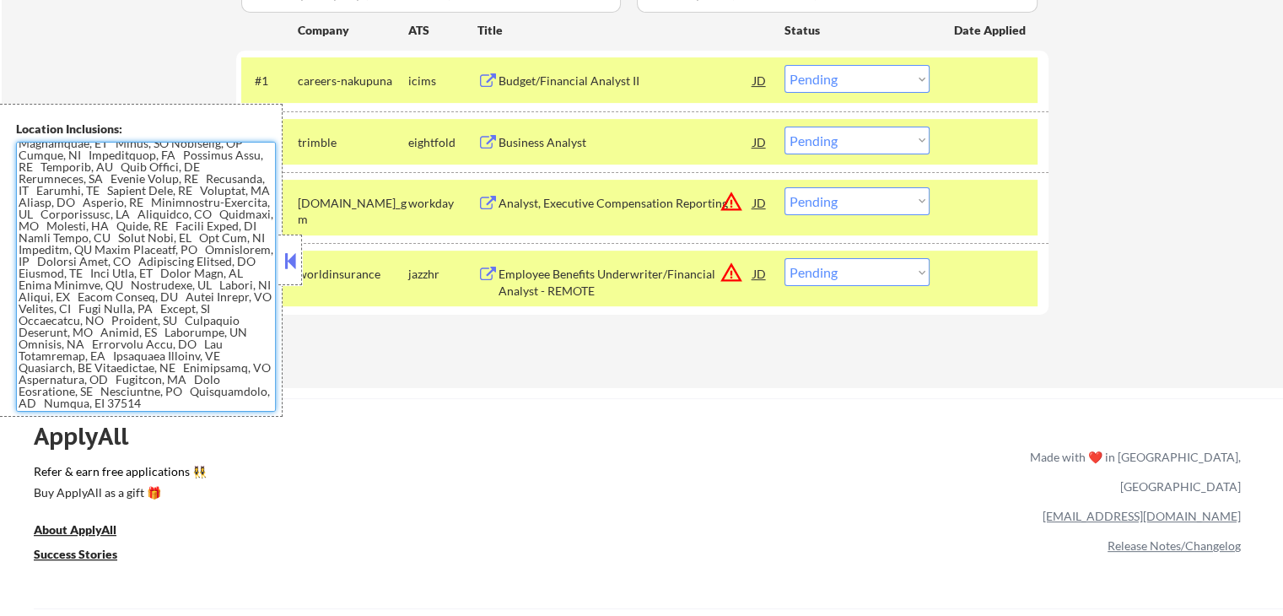
click at [283, 267] on button at bounding box center [290, 260] width 19 height 25
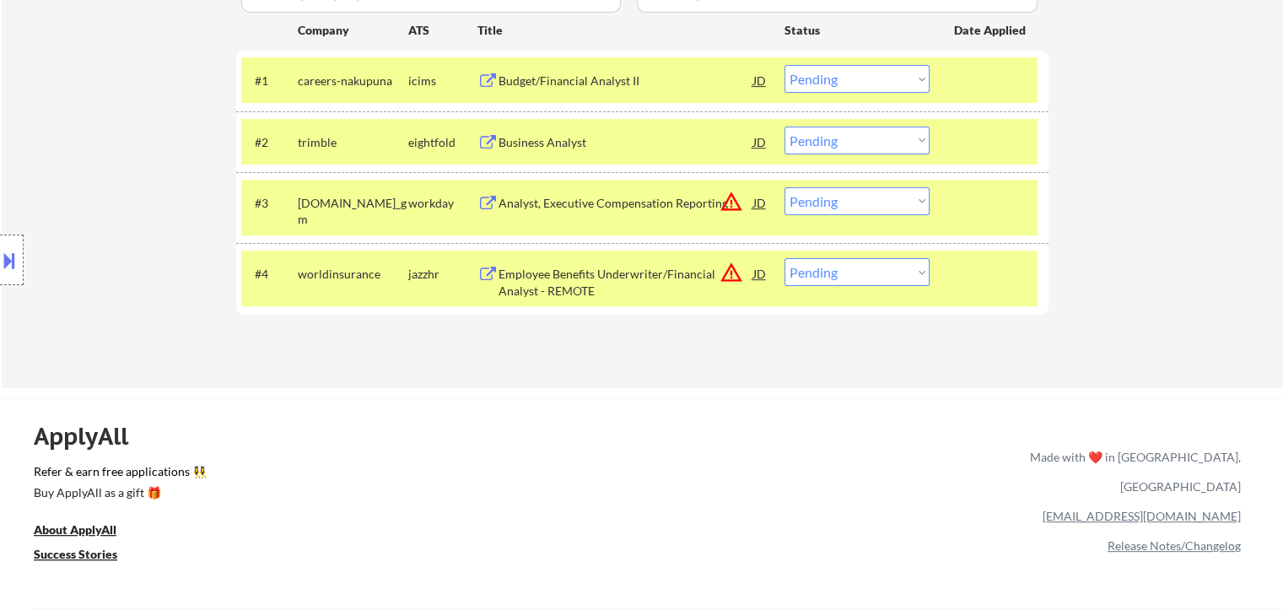
click at [915, 78] on select "Choose an option... Pending Applied Excluded (Questions) Excluded (Expired) Exc…" at bounding box center [857, 79] width 145 height 28
click at [785, 65] on select "Choose an option... Pending Applied Excluded (Questions) Excluded (Expired) Exc…" at bounding box center [857, 79] width 145 height 28
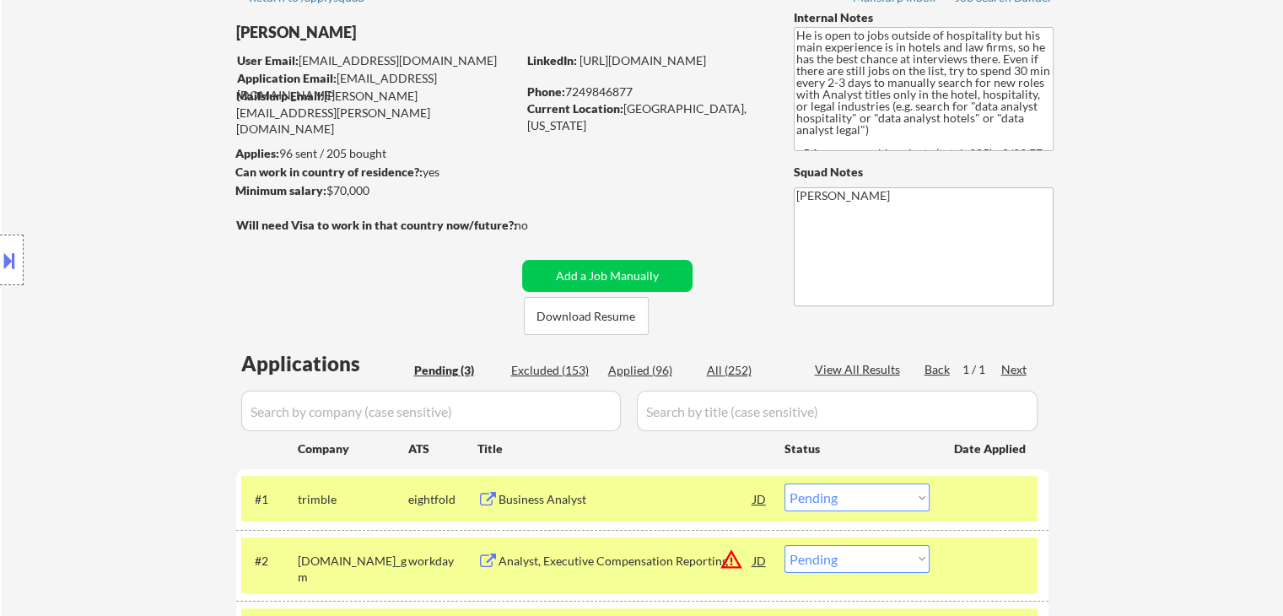
scroll to position [0, 0]
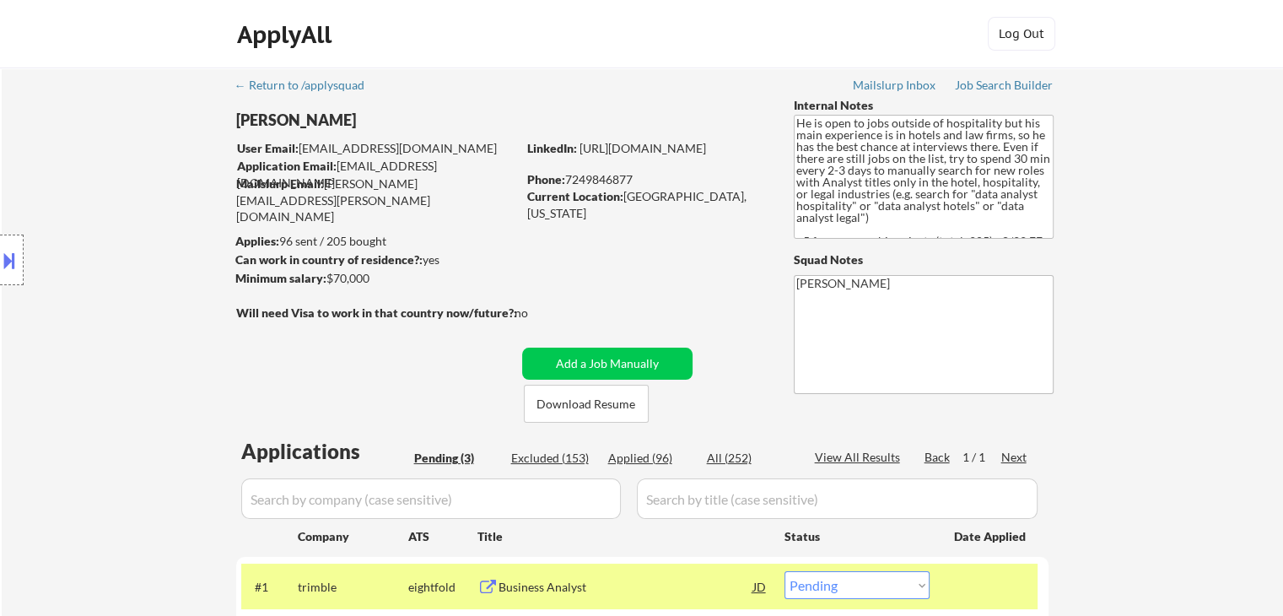
click at [218, 318] on div "Location Inclusions:" at bounding box center [151, 260] width 302 height 313
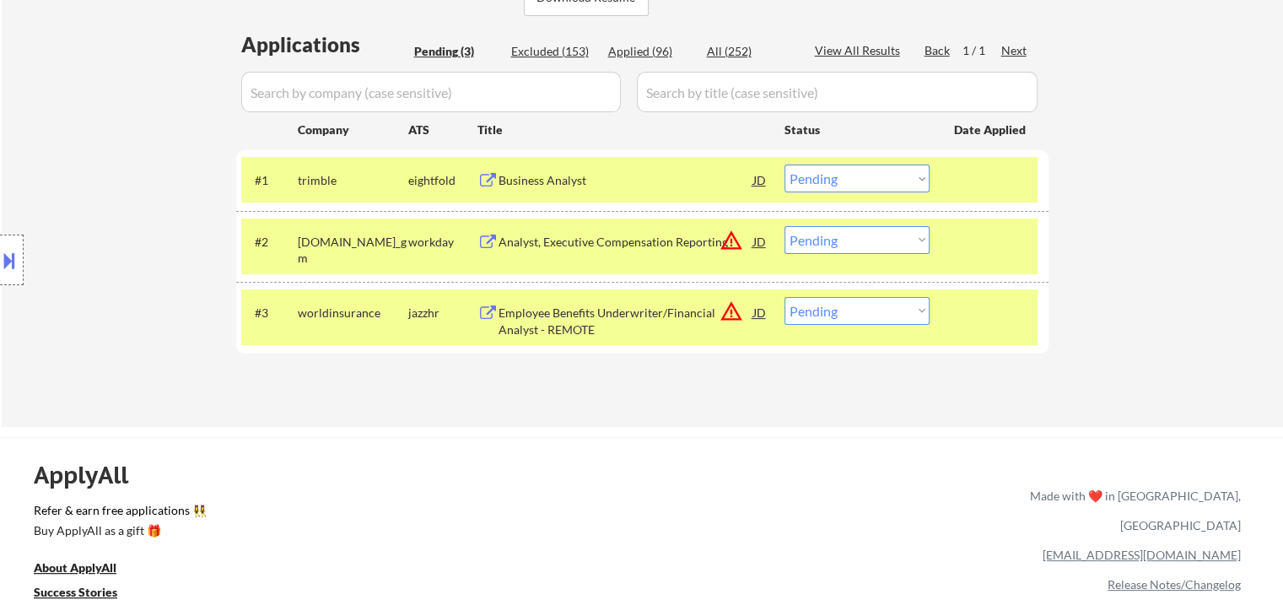
scroll to position [337, 0]
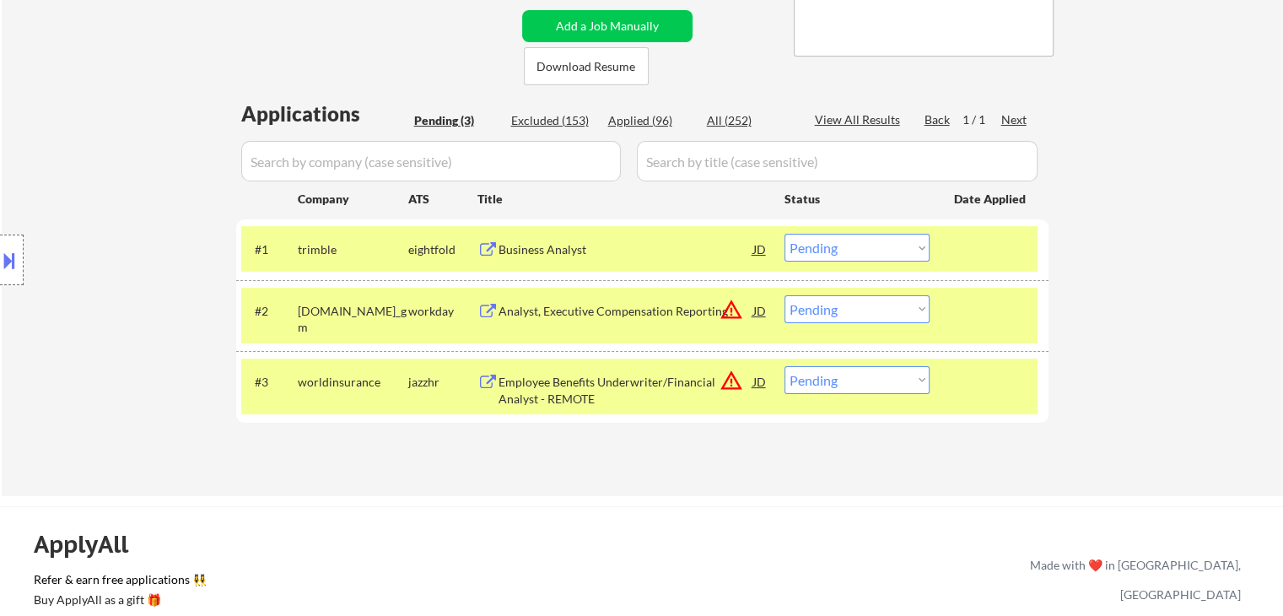
click at [830, 254] on select "Choose an option... Pending Applied Excluded (Questions) Excluded (Expired) Exc…" at bounding box center [857, 248] width 145 height 28
click at [785, 234] on select "Choose an option... Pending Applied Excluded (Questions) Excluded (Expired) Exc…" at bounding box center [857, 248] width 145 height 28
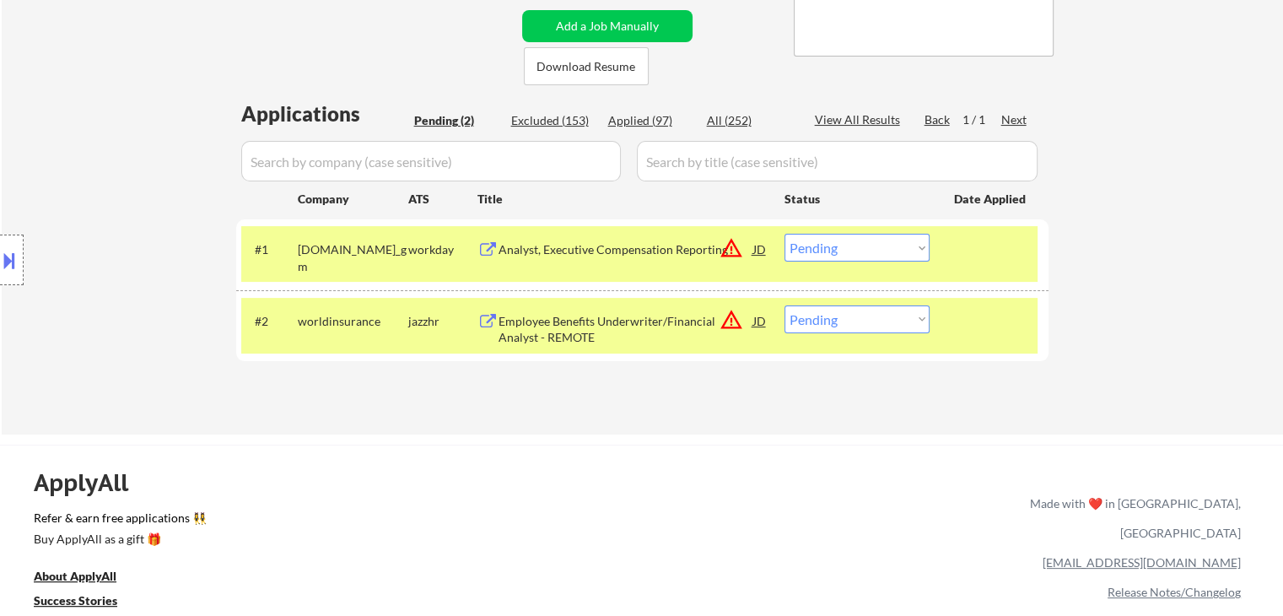
click at [847, 254] on select "Choose an option... Pending Applied Excluded (Questions) Excluded (Expired) Exc…" at bounding box center [857, 248] width 145 height 28
click at [785, 234] on select "Choose an option... Pending Applied Excluded (Questions) Excluded (Expired) Exc…" at bounding box center [857, 248] width 145 height 28
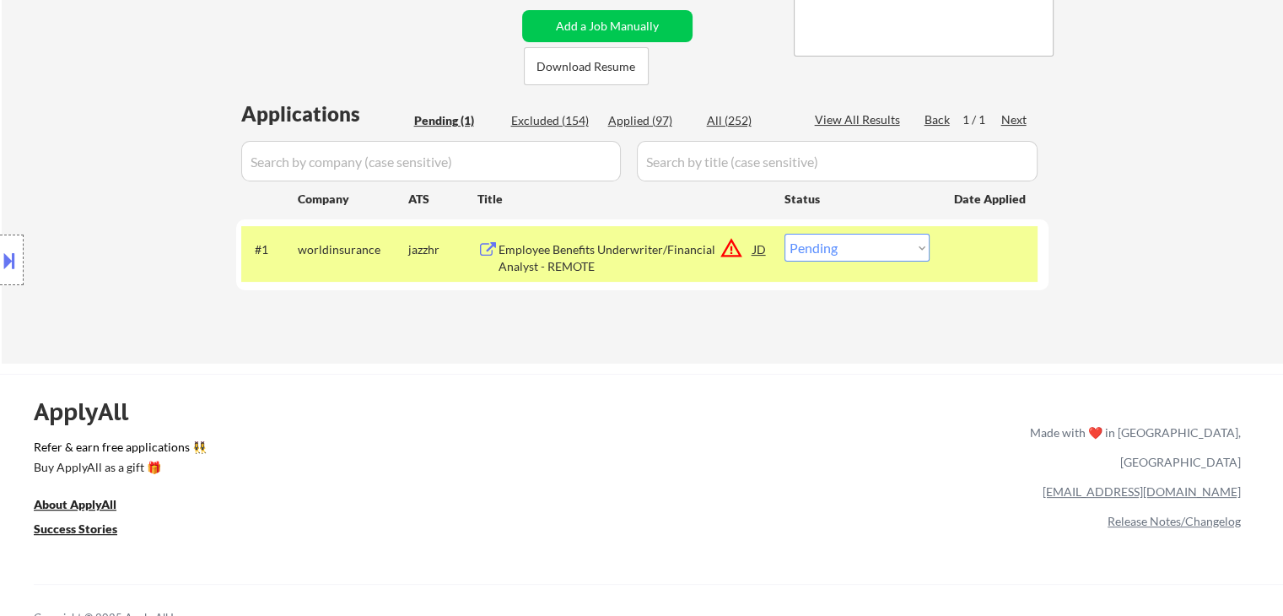
drag, startPoint x: 24, startPoint y: 254, endPoint x: 14, endPoint y: 252, distance: 9.4
click at [24, 254] on div "Location Inclusions:" at bounding box center [151, 260] width 302 height 313
click at [0, 255] on button at bounding box center [9, 260] width 19 height 28
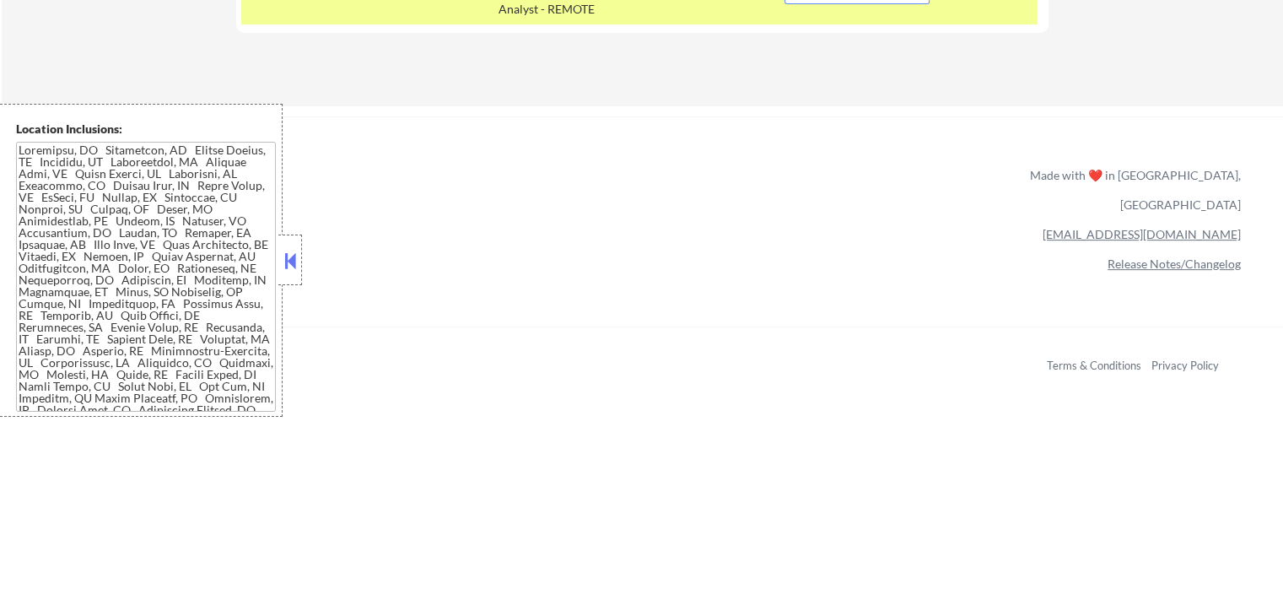
scroll to position [422, 0]
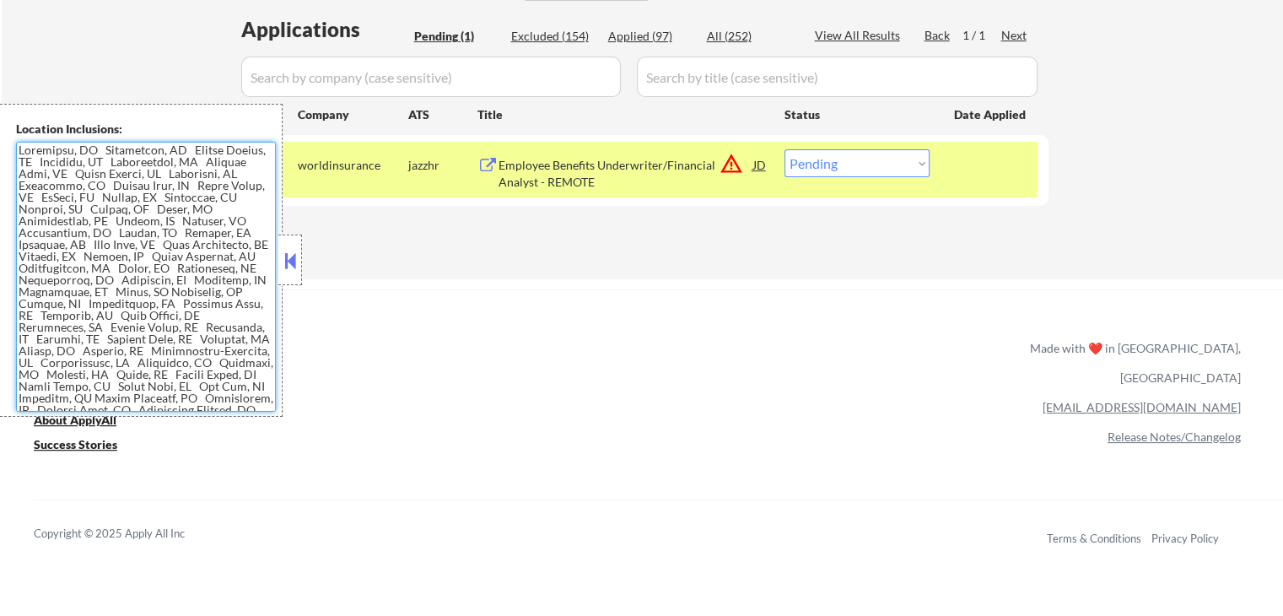
click at [186, 293] on textarea at bounding box center [146, 277] width 260 height 270
click at [500, 389] on div "ApplyAll Refer & earn free applications 👯‍♀️ Buy ApplyAll as a gift 🎁 About App…" at bounding box center [641, 434] width 1283 height 267
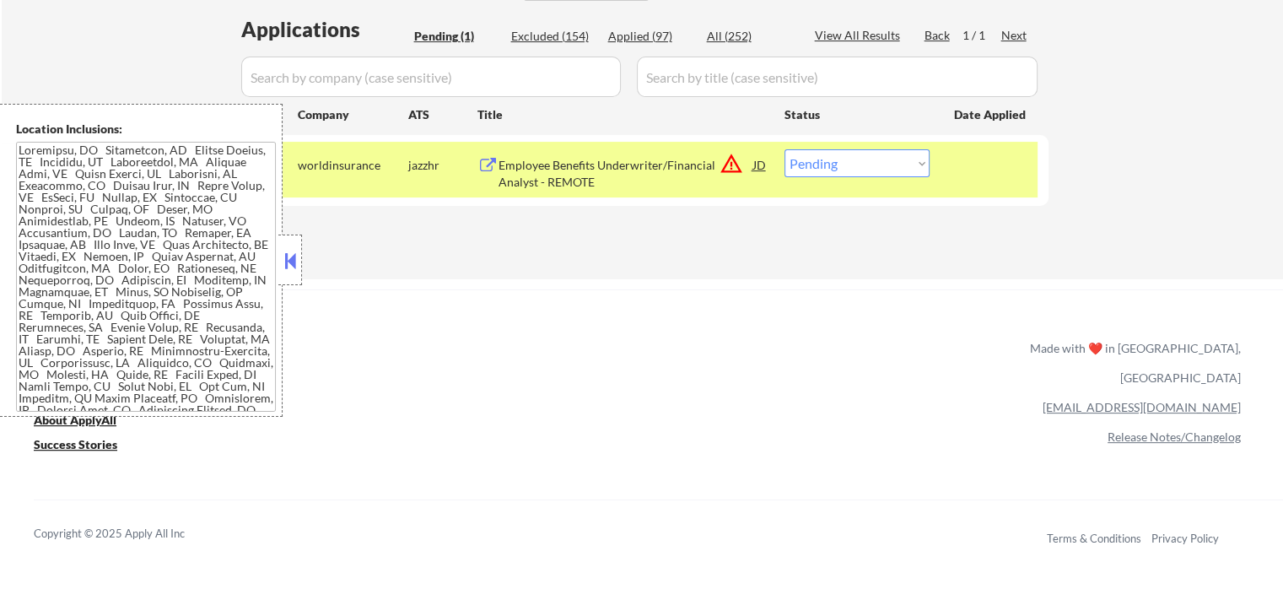
drag, startPoint x: 884, startPoint y: 159, endPoint x: 883, endPoint y: 171, distance: 12.8
click at [884, 159] on select "Choose an option... Pending Applied Excluded (Questions) Excluded (Expired) Exc…" at bounding box center [857, 163] width 145 height 28
select select ""excluded__location_""
click at [785, 149] on select "Choose an option... Pending Applied Excluded (Questions) Excluded (Expired) Exc…" at bounding box center [857, 163] width 145 height 28
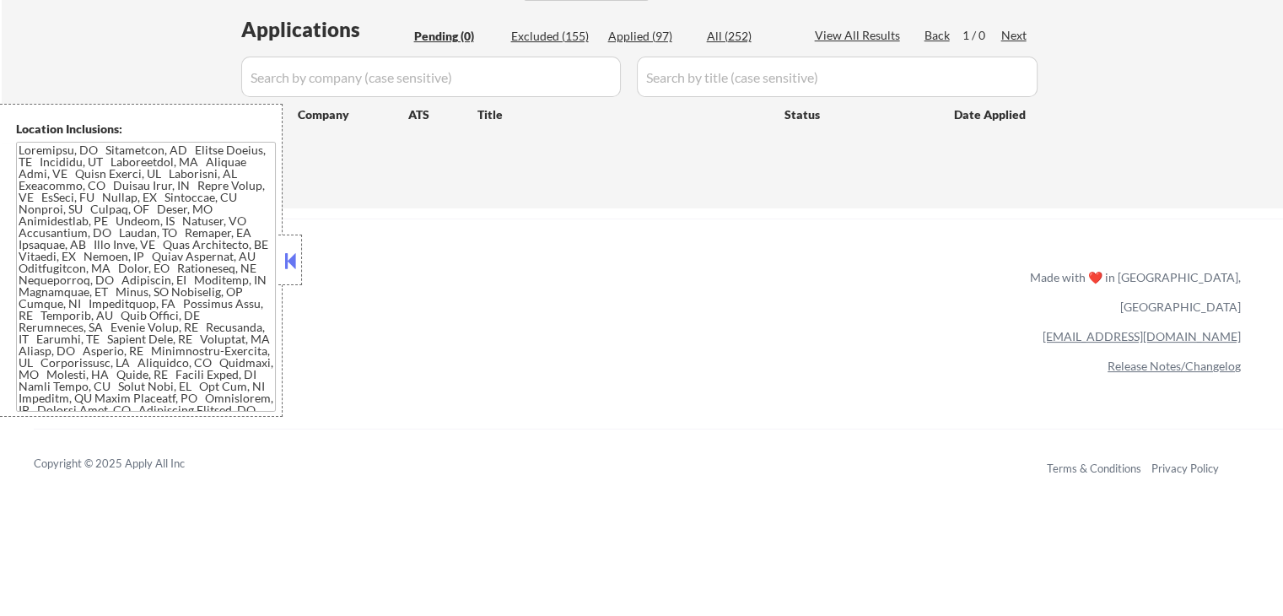
click at [297, 270] on button at bounding box center [290, 260] width 19 height 25
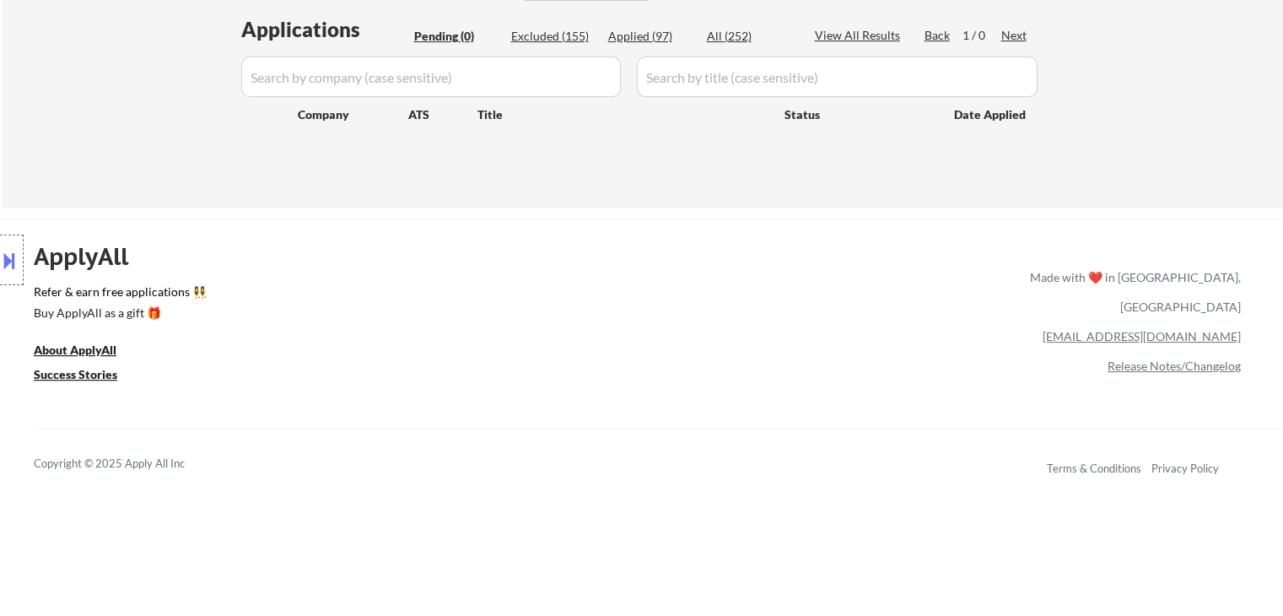
click at [189, 251] on div "Location Inclusions:" at bounding box center [151, 260] width 302 height 313
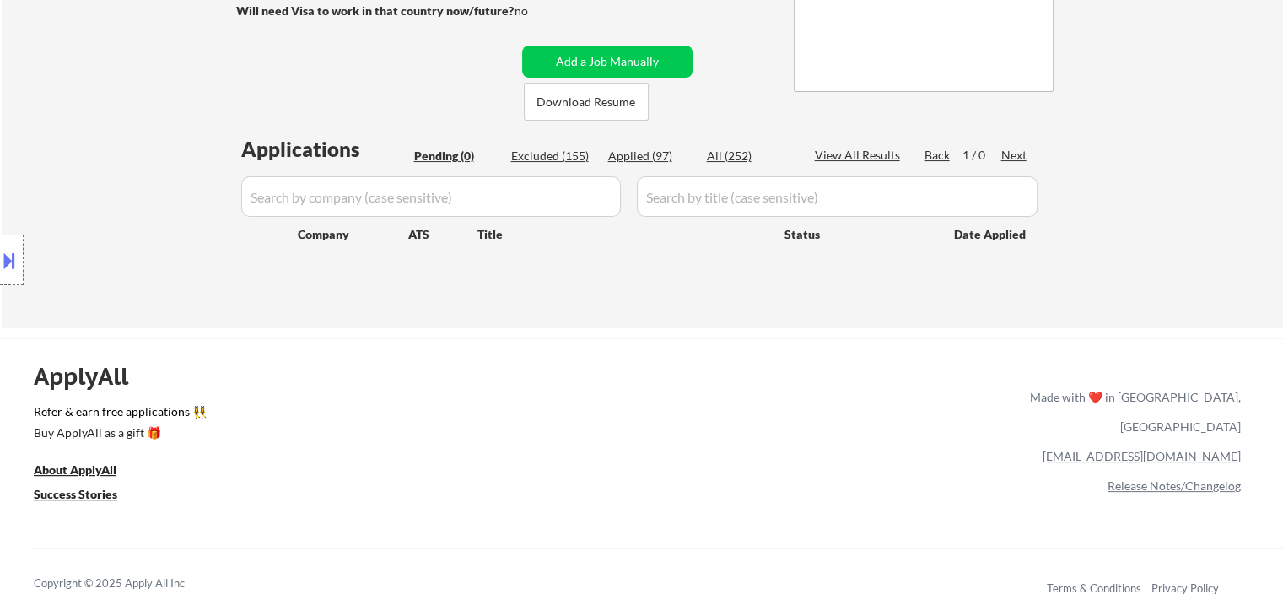
scroll to position [253, 0]
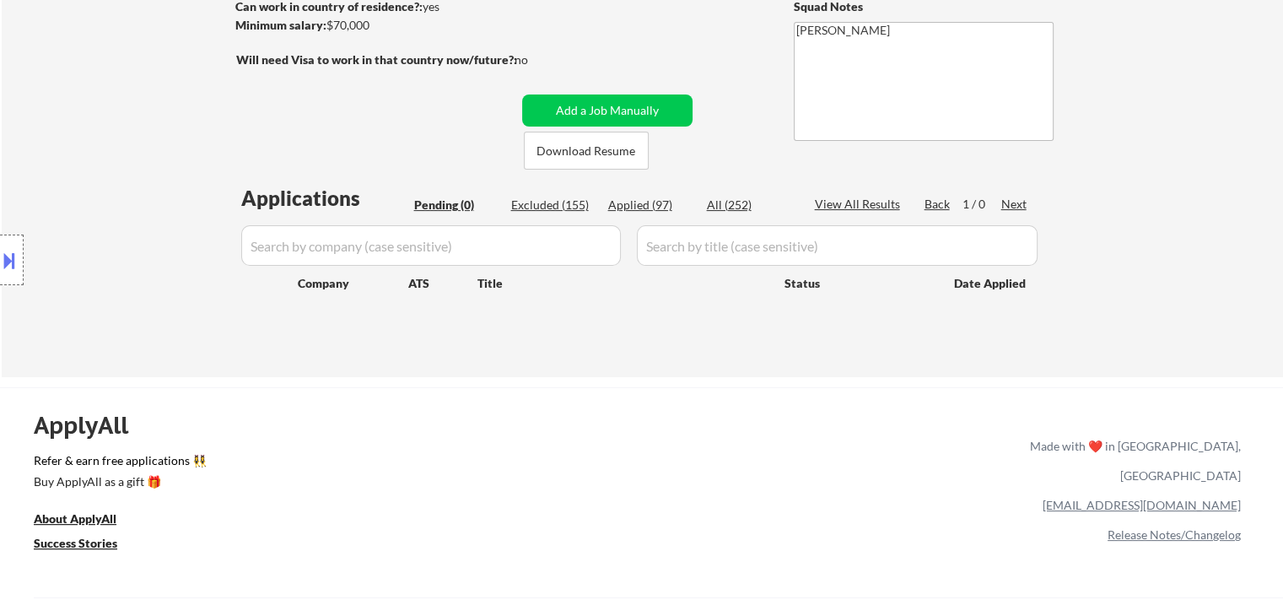
click at [127, 140] on div "Location Inclusions:" at bounding box center [151, 260] width 302 height 313
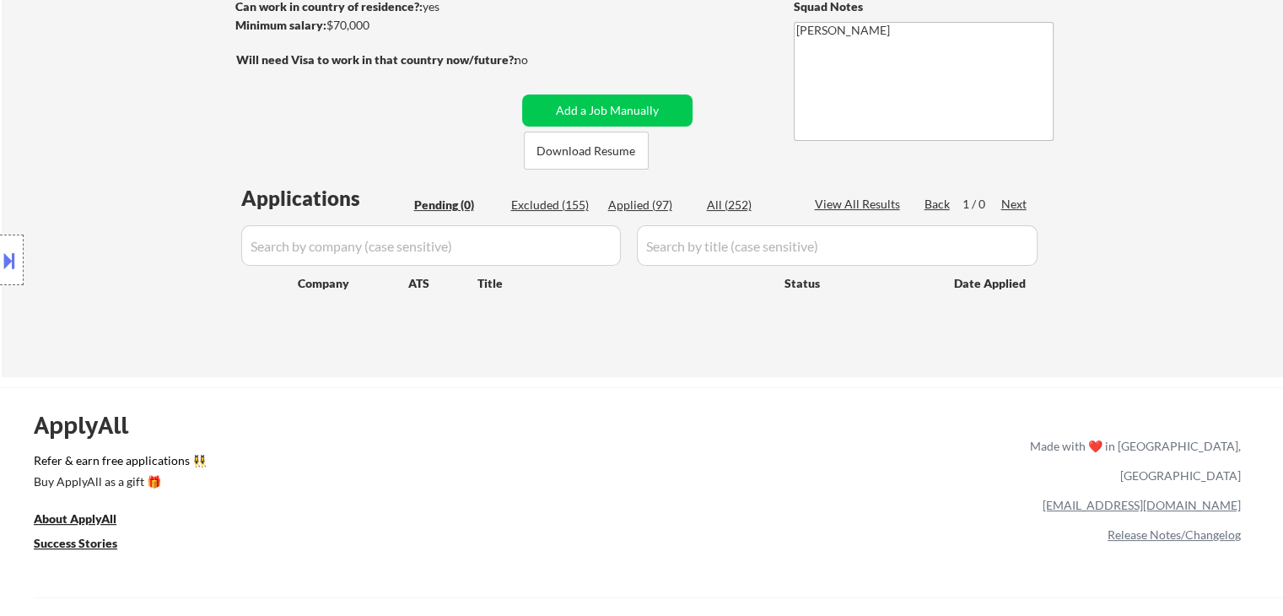
click at [127, 140] on div "Location Inclusions:" at bounding box center [151, 260] width 302 height 313
click at [127, 142] on div "Location Inclusions:" at bounding box center [151, 260] width 302 height 313
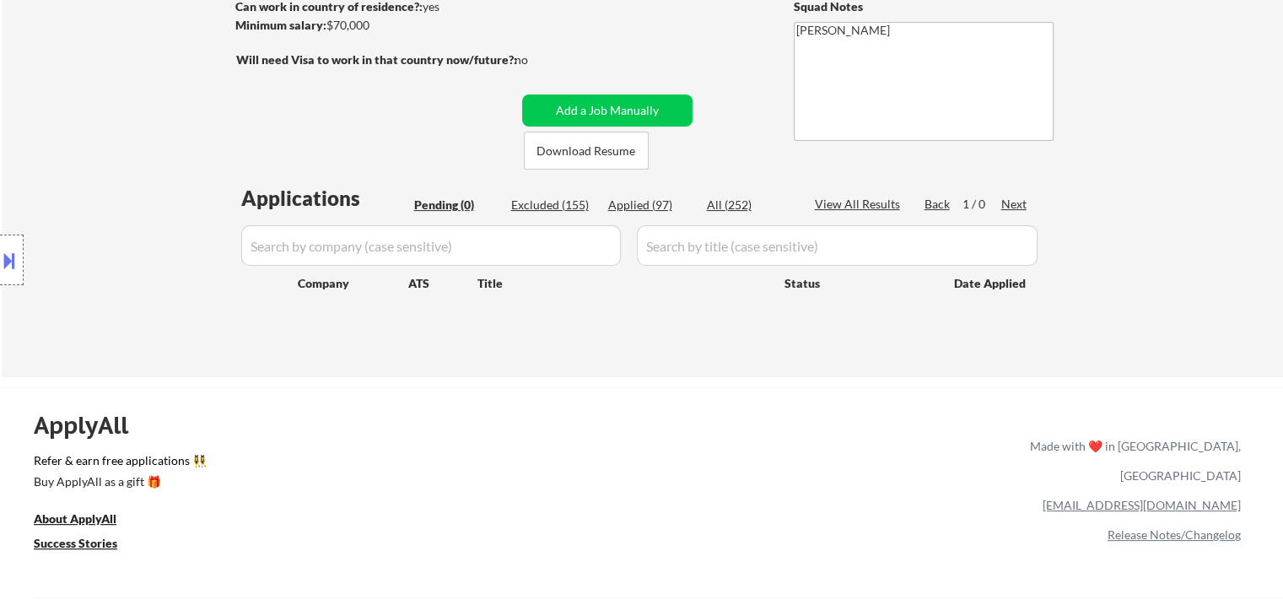
click at [127, 142] on div "Location Inclusions:" at bounding box center [151, 260] width 302 height 313
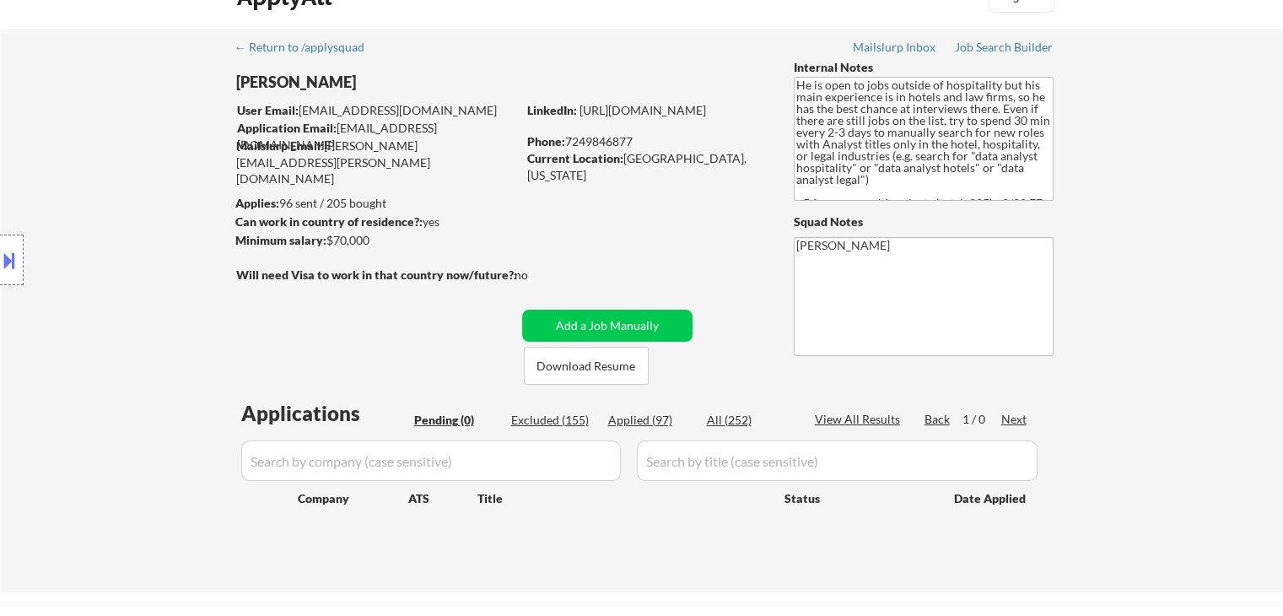
scroll to position [0, 0]
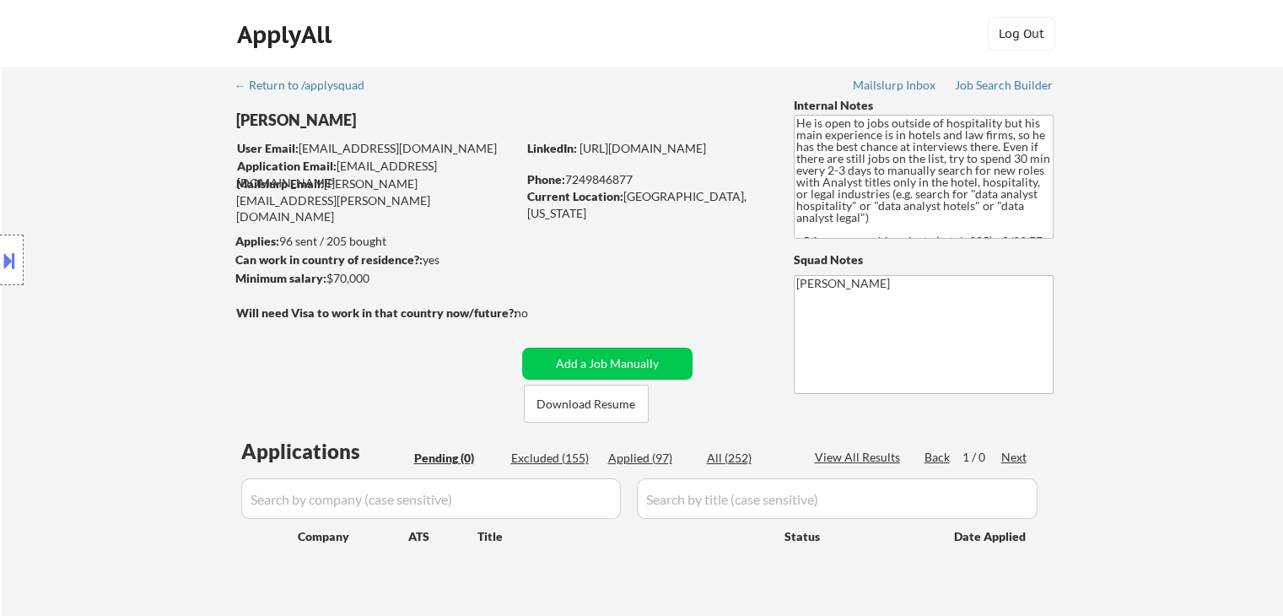
click at [128, 218] on div "Location Inclusions:" at bounding box center [151, 260] width 302 height 313
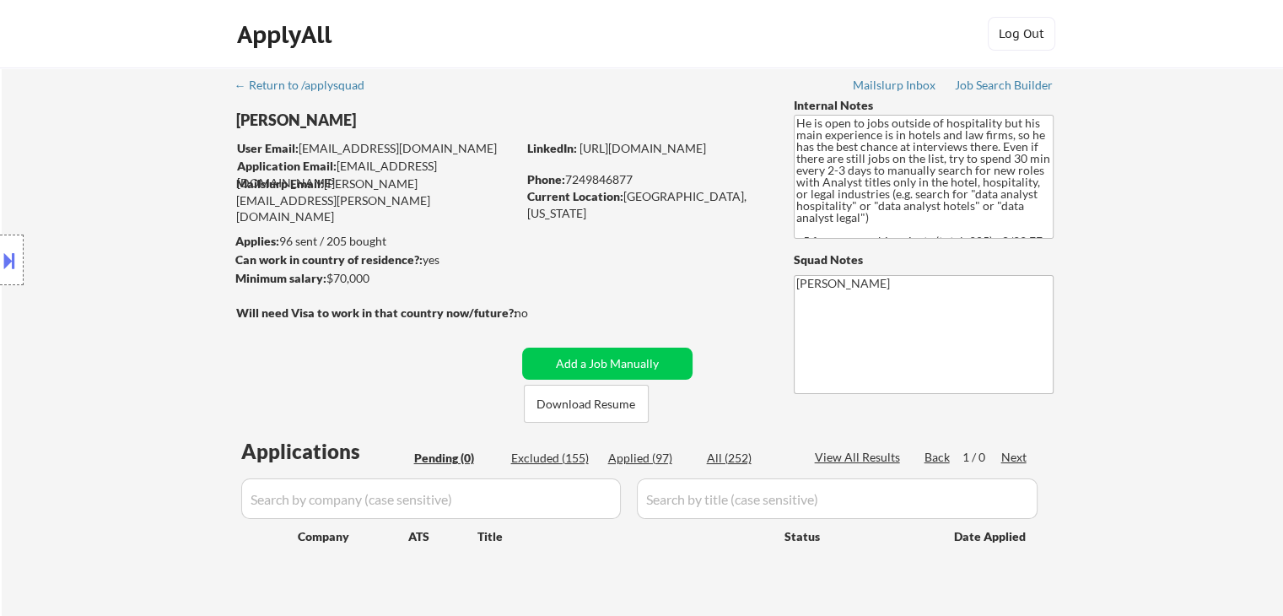
click at [128, 218] on div "Location Inclusions:" at bounding box center [151, 260] width 302 height 313
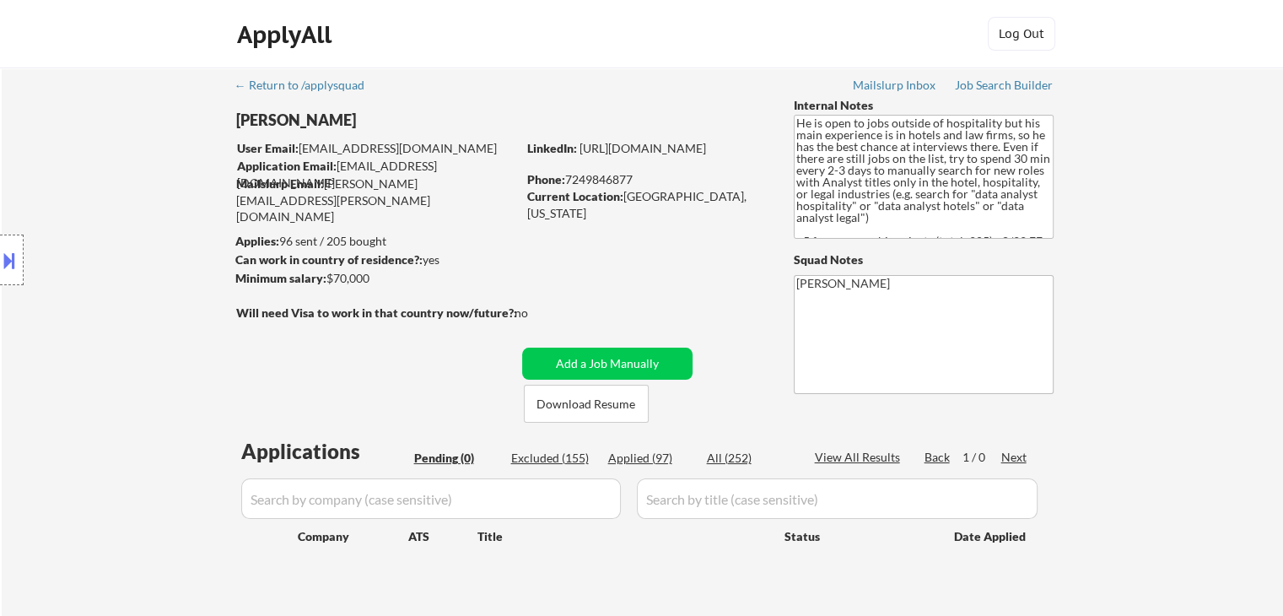
click at [128, 218] on div "Location Inclusions:" at bounding box center [151, 260] width 302 height 313
click at [1122, 409] on div "← Return to /applysquad Mailslurp Inbox Job Search Builder [PERSON_NAME] User E…" at bounding box center [643, 348] width 1282 height 563
click at [914, 211] on textarea "He is open to jobs outside of hospitality but his main experience is in hotels …" at bounding box center [924, 177] width 260 height 124
